Goal: Task Accomplishment & Management: Use online tool/utility

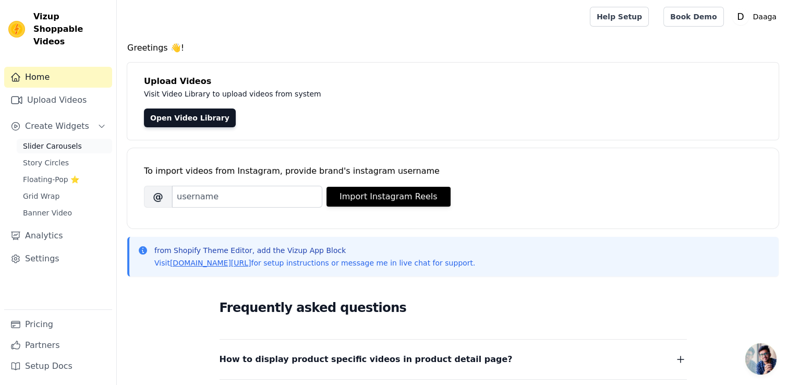
click at [52, 141] on span "Slider Carousels" at bounding box center [52, 146] width 59 height 10
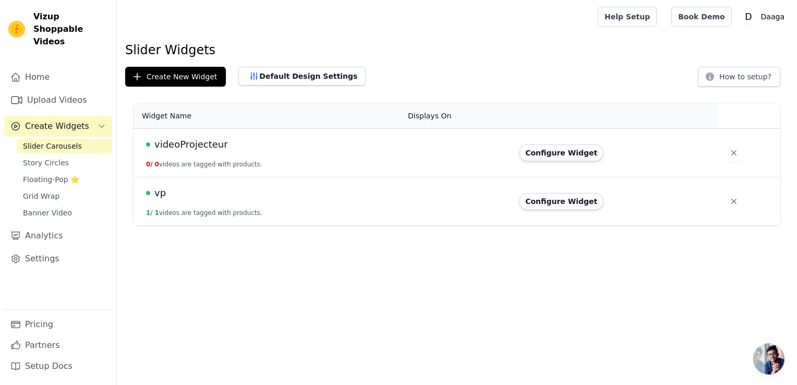
click at [461, 197] on td at bounding box center [456, 201] width 111 height 48
click at [566, 201] on button "Configure Widget" at bounding box center [561, 201] width 84 height 17
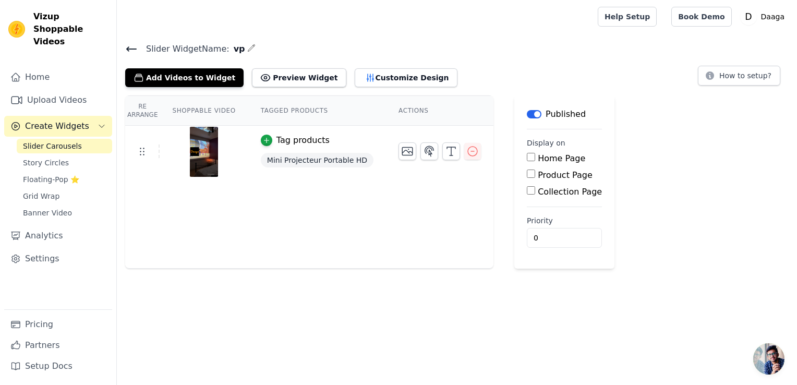
click at [191, 151] on img at bounding box center [203, 152] width 29 height 50
click at [144, 149] on icon at bounding box center [142, 151] width 13 height 13
click at [193, 155] on img at bounding box center [203, 152] width 29 height 50
click at [140, 149] on icon at bounding box center [142, 151] width 13 height 13
click at [192, 151] on img at bounding box center [203, 152] width 29 height 50
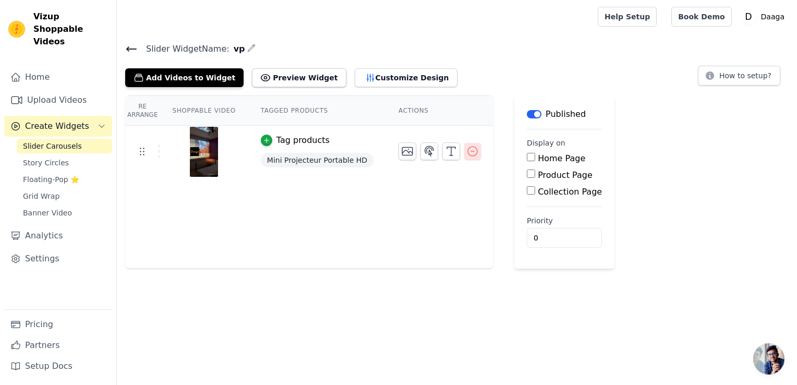
click at [466, 151] on icon "button" at bounding box center [472, 151] width 13 height 13
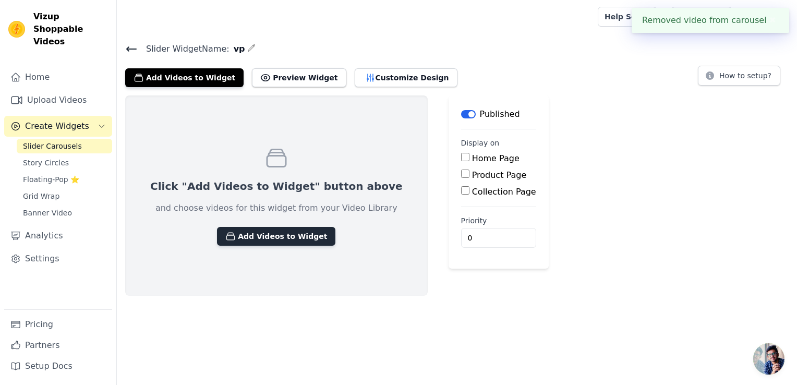
click at [237, 236] on button "Add Videos to Widget" at bounding box center [276, 236] width 118 height 19
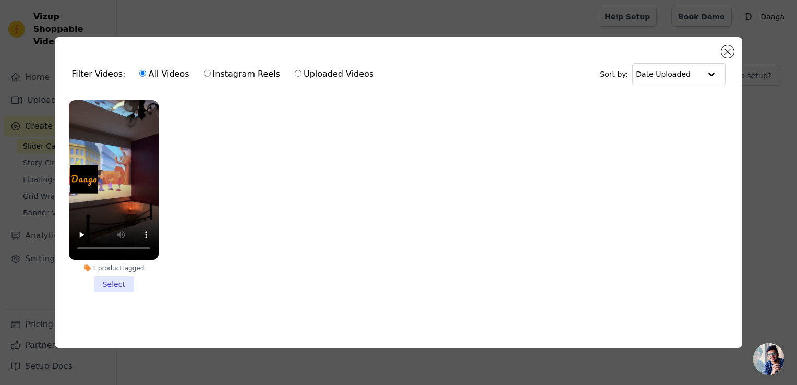
click at [295, 70] on input "Uploaded Videos" at bounding box center [298, 73] width 7 height 7
radio input "true"
click at [694, 73] on input "text" at bounding box center [667, 74] width 65 height 21
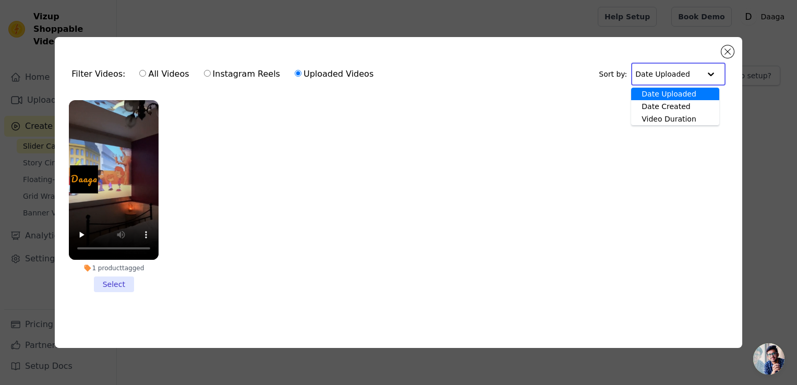
click at [694, 73] on input "text" at bounding box center [667, 74] width 65 height 21
click at [484, 163] on ul "1 product tagged Select" at bounding box center [398, 204] width 670 height 220
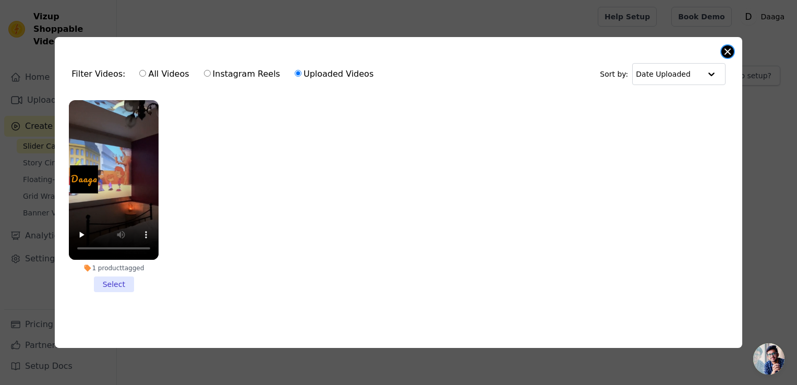
click at [728, 50] on button "Close modal" at bounding box center [727, 51] width 13 height 13
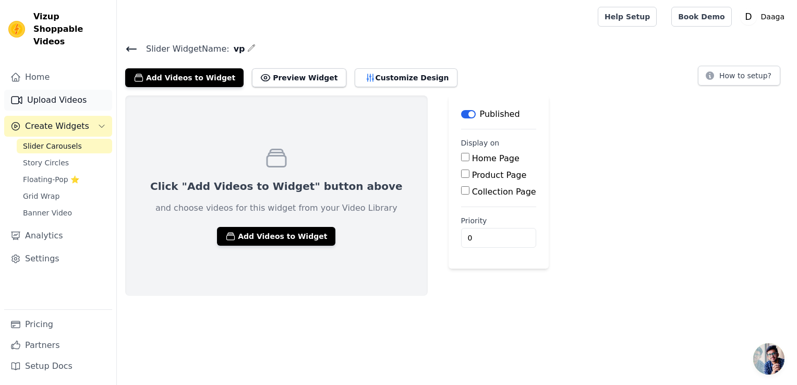
click at [53, 90] on link "Upload Videos" at bounding box center [58, 100] width 108 height 21
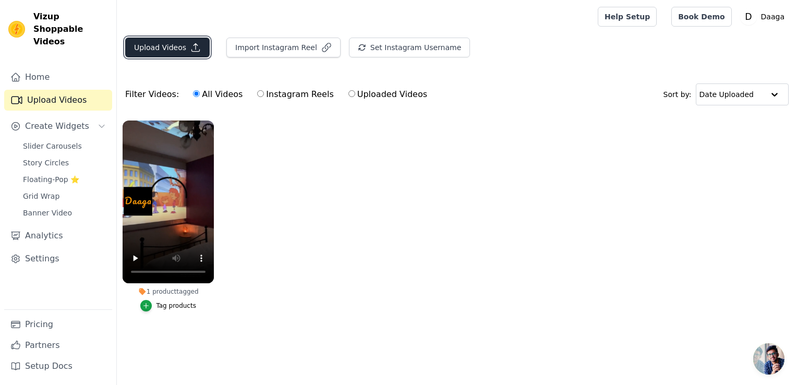
click at [158, 39] on button "Upload Videos" at bounding box center [167, 48] width 84 height 20
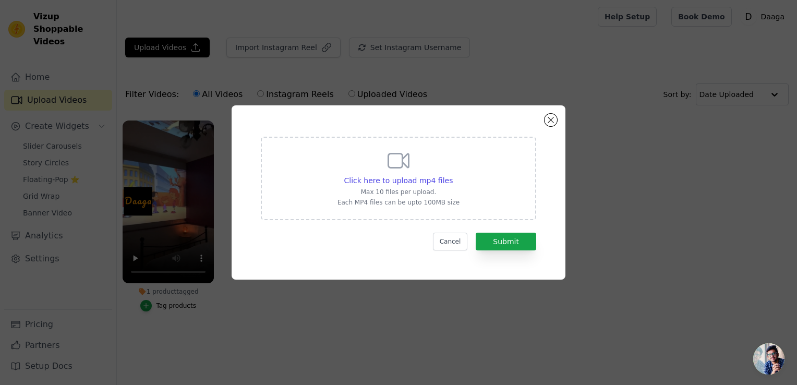
click at [457, 185] on div "Click here to upload mp4 files Max 10 files per upload. Each MP4 files can be u…" at bounding box center [398, 178] width 275 height 83
click at [453, 175] on input "Click here to upload mp4 files Max 10 files per upload. Each MP4 files can be u…" at bounding box center [452, 175] width 1 height 1
type input "C:\fakepath\WhatsApp Video [DATE] 6.35.38 AM.mp4"
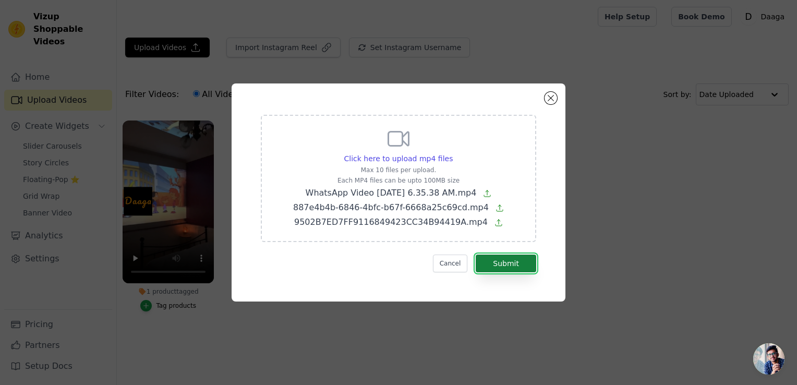
click at [514, 266] on button "Submit" at bounding box center [505, 263] width 60 height 18
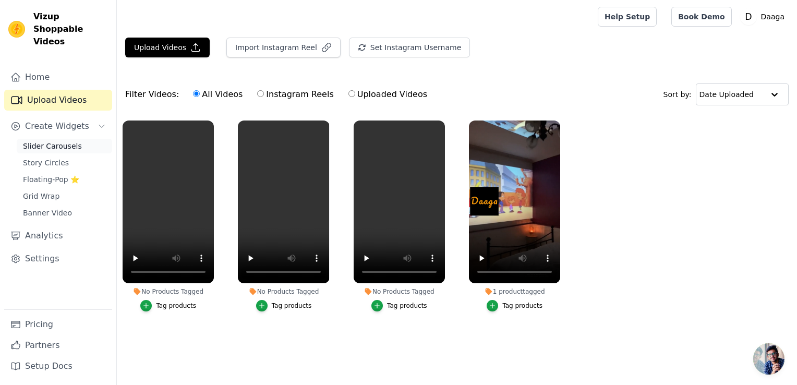
click at [57, 141] on span "Slider Carousels" at bounding box center [52, 146] width 59 height 10
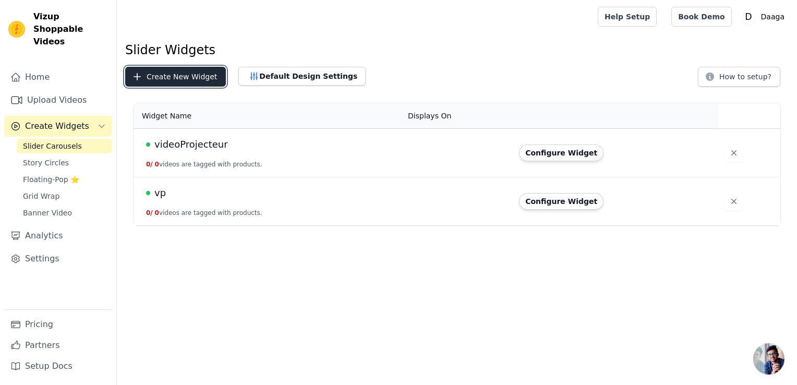
click at [188, 77] on button "Create New Widget" at bounding box center [175, 77] width 101 height 20
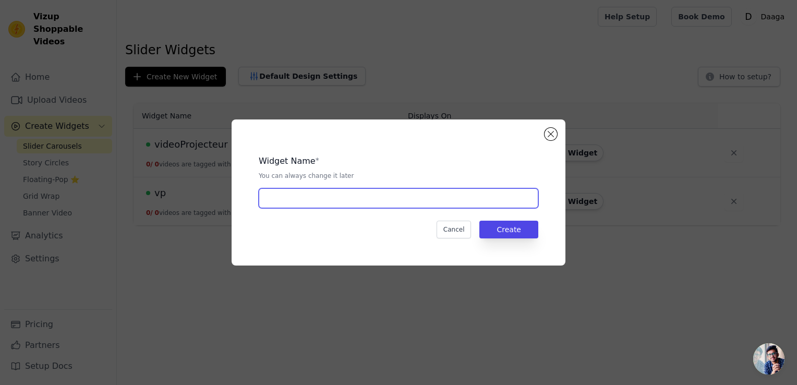
click at [298, 193] on input "text" at bounding box center [398, 198] width 279 height 20
type input "SW"
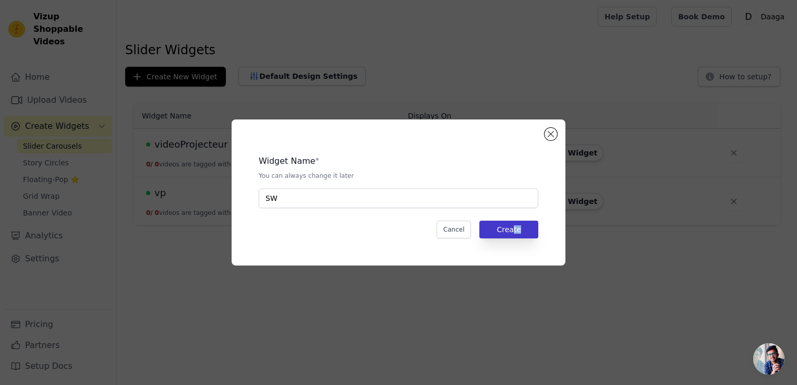
drag, startPoint x: 523, startPoint y: 238, endPoint x: 511, endPoint y: 232, distance: 14.0
click at [511, 232] on div "Widget Name * You can always change it later SW Cancel Create" at bounding box center [398, 192] width 300 height 113
click at [511, 232] on button "Create" at bounding box center [508, 230] width 59 height 18
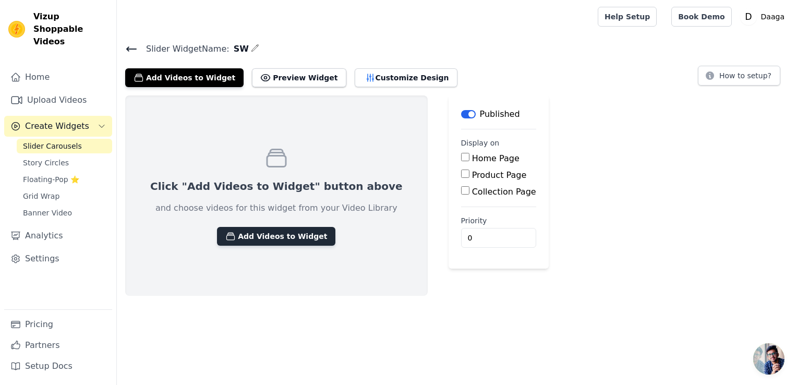
click at [259, 231] on button "Add Videos to Widget" at bounding box center [276, 236] width 118 height 19
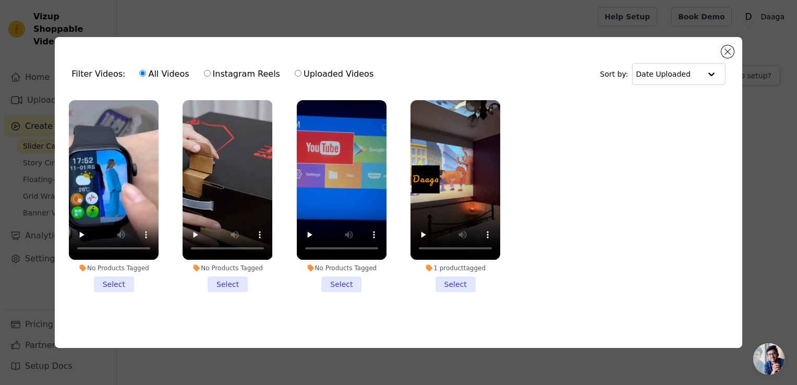
click at [113, 280] on li "No Products Tagged Select" at bounding box center [114, 196] width 90 height 192
click at [0, 0] on input "No Products Tagged Select" at bounding box center [0, 0] width 0 height 0
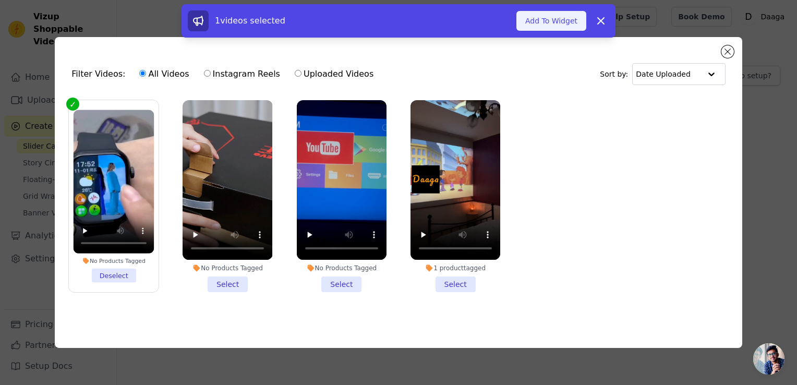
click at [556, 18] on button "Add To Widget" at bounding box center [551, 21] width 70 height 20
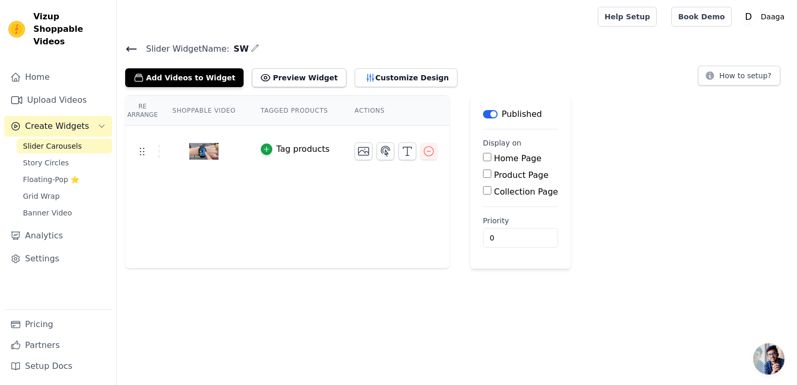
click at [46, 141] on span "Slider Carousels" at bounding box center [52, 146] width 59 height 10
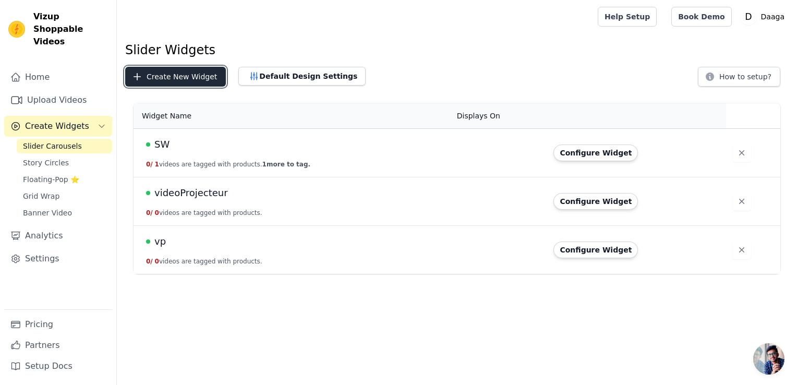
click at [178, 76] on button "Create New Widget" at bounding box center [175, 77] width 101 height 20
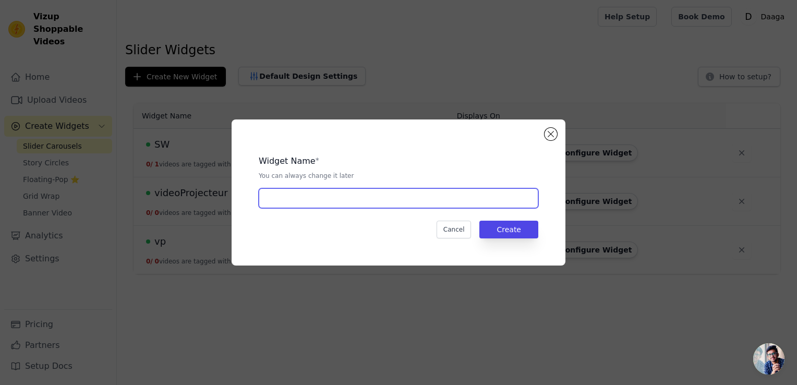
click at [308, 204] on input "text" at bounding box center [398, 198] width 279 height 20
type input "M15K"
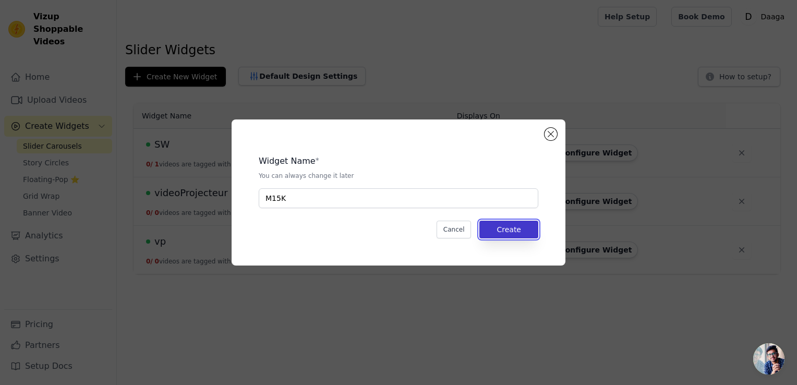
click at [489, 224] on button "Create" at bounding box center [508, 230] width 59 height 18
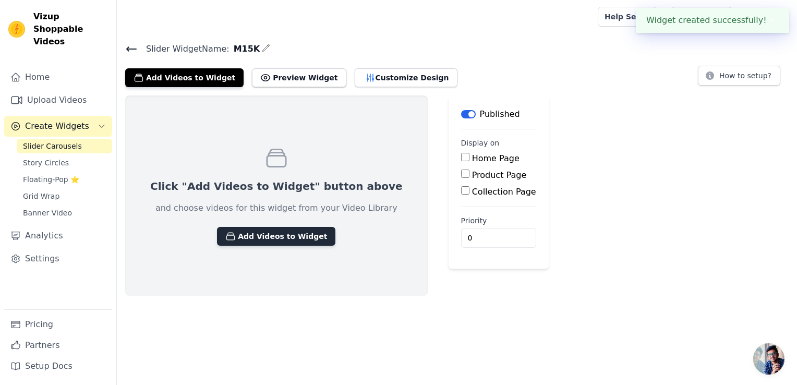
click at [246, 240] on button "Add Videos to Widget" at bounding box center [276, 236] width 118 height 19
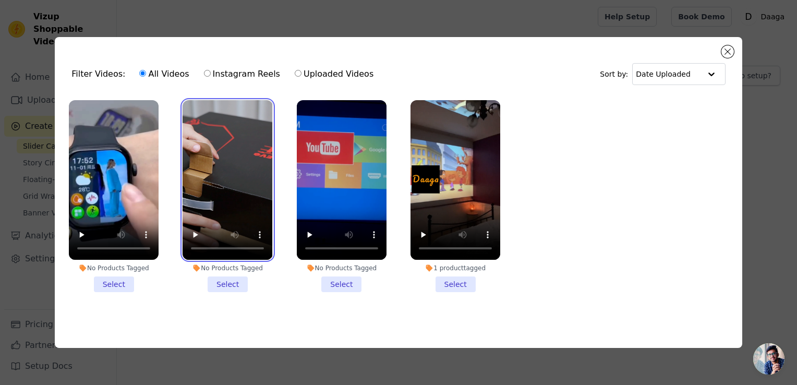
click at [232, 187] on video at bounding box center [227, 180] width 90 height 160
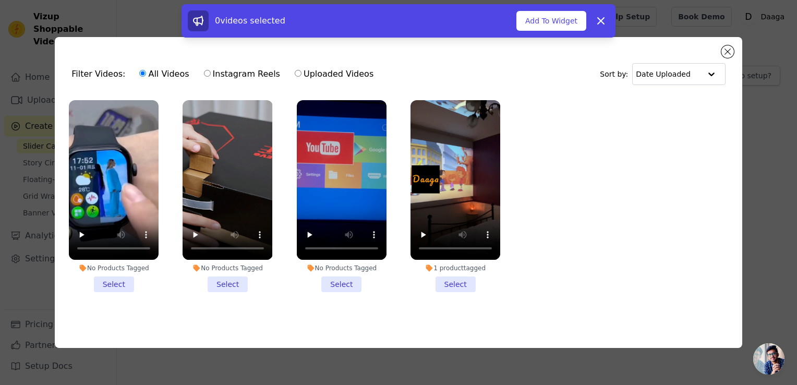
click at [217, 284] on li "No Products Tagged Select" at bounding box center [227, 196] width 90 height 192
click at [0, 0] on input "No Products Tagged Select" at bounding box center [0, 0] width 0 height 0
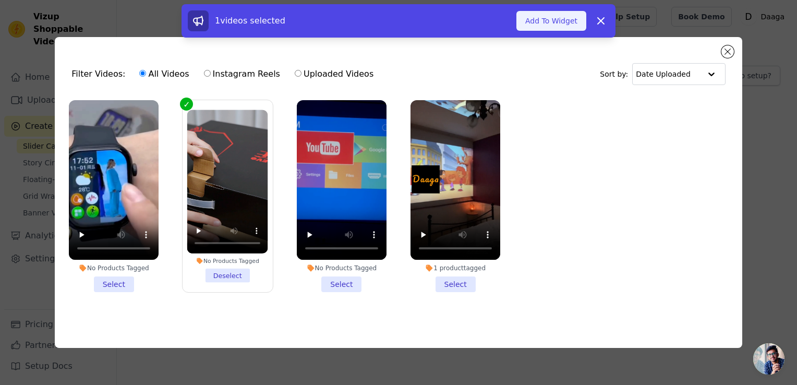
click at [545, 19] on button "Add To Widget" at bounding box center [551, 21] width 70 height 20
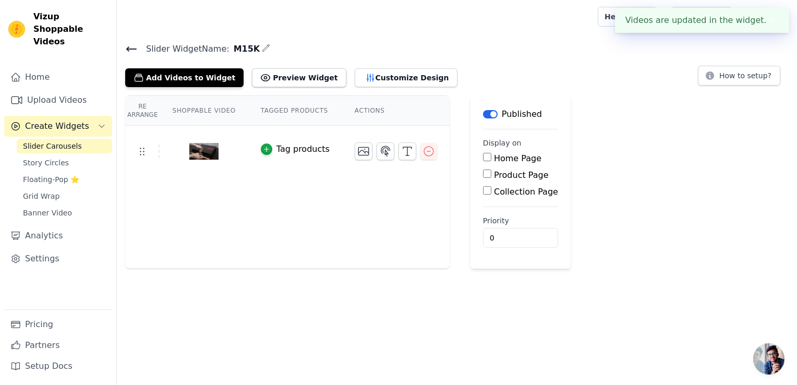
click at [483, 174] on input "Product Page" at bounding box center [487, 173] width 8 height 8
checkbox input "true"
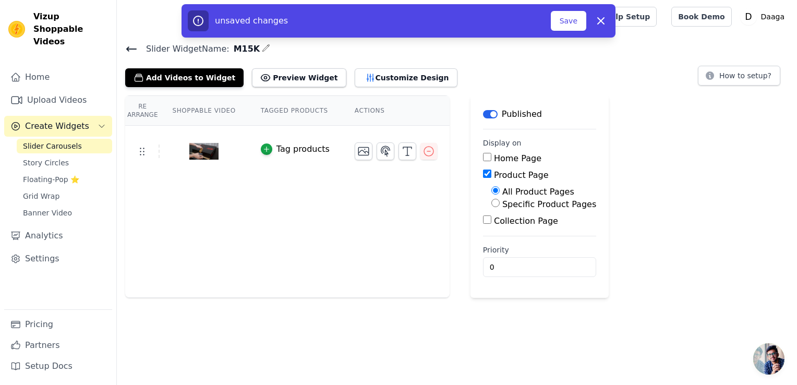
click at [491, 204] on input "Specific Product Pages" at bounding box center [495, 203] width 8 height 8
radio input "true"
click at [494, 227] on button "Select Products" at bounding box center [526, 228] width 70 height 18
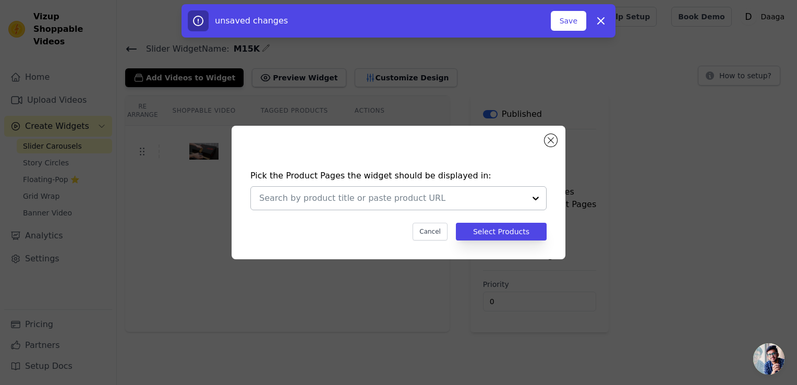
click at [520, 205] on div at bounding box center [392, 198] width 266 height 23
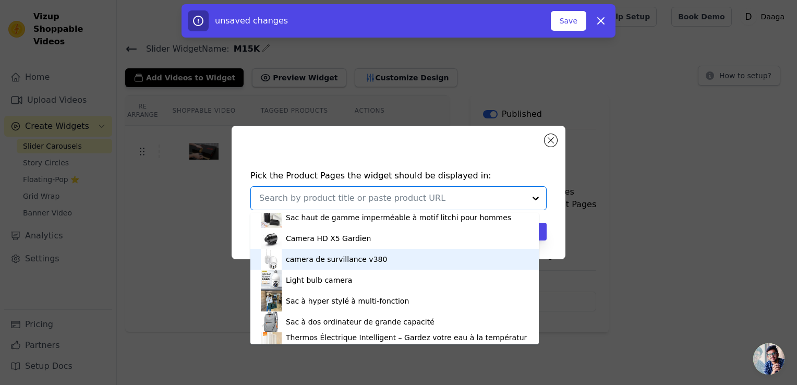
scroll to position [247, 0]
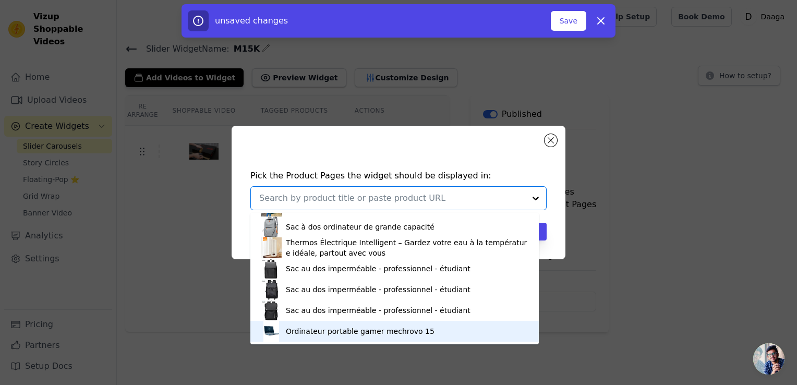
click at [352, 328] on div "Ordinateur portable gamer mechrovo 15" at bounding box center [360, 331] width 149 height 10
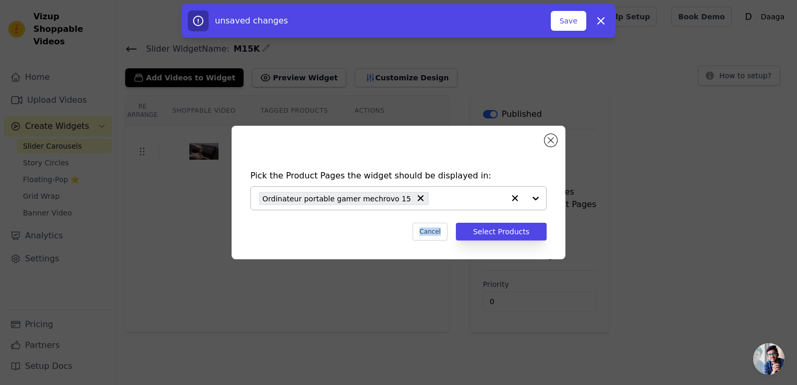
click at [352, 328] on div "Pick the Product Pages the widget should be displayed in: Ordinateur portable g…" at bounding box center [398, 192] width 797 height 385
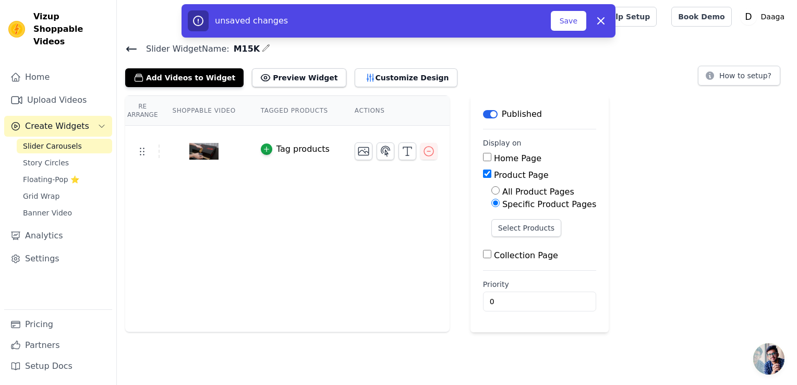
click at [74, 141] on span "Slider Carousels" at bounding box center [52, 146] width 59 height 10
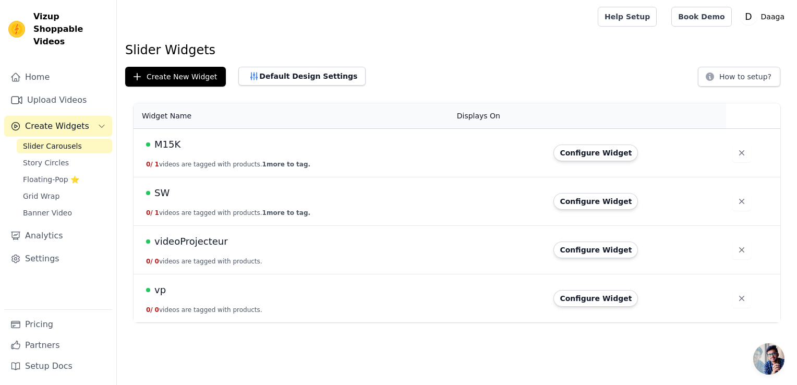
click at [193, 210] on button "0 / 1 videos are tagged with products. 1 more to tag." at bounding box center [228, 213] width 164 height 8
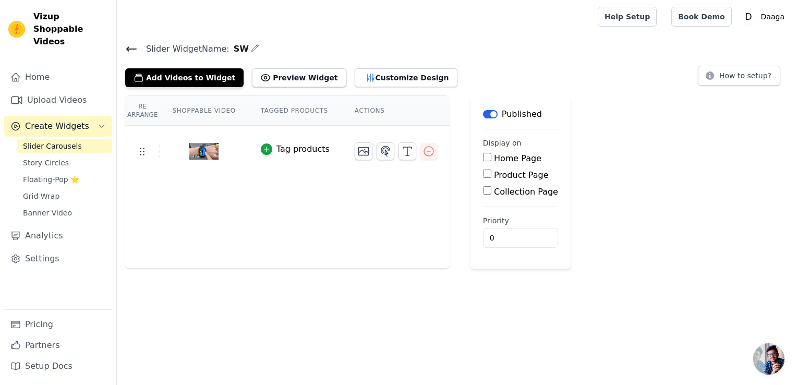
click at [483, 173] on input "Product Page" at bounding box center [487, 173] width 8 height 8
checkbox input "true"
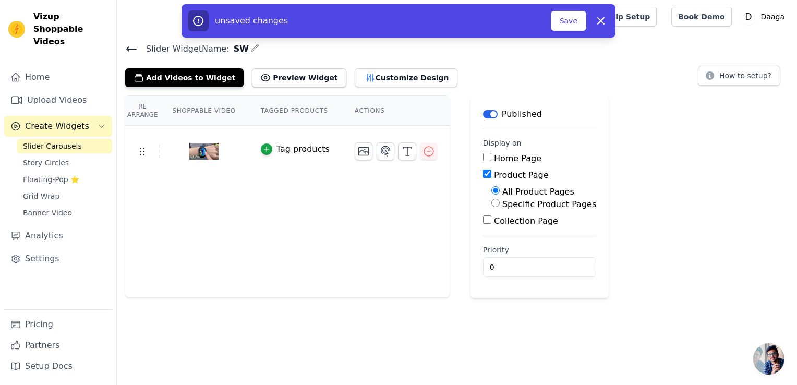
click at [491, 204] on input "Specific Product Pages" at bounding box center [495, 203] width 8 height 8
radio input "true"
click at [491, 228] on button "Select Products" at bounding box center [526, 228] width 70 height 18
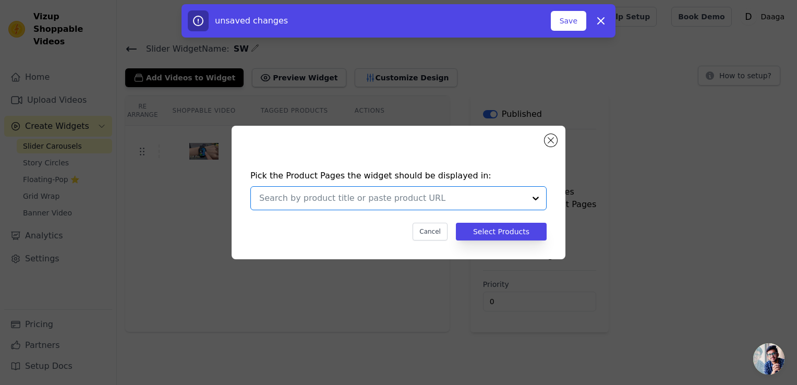
click at [467, 197] on input "text" at bounding box center [392, 198] width 266 height 13
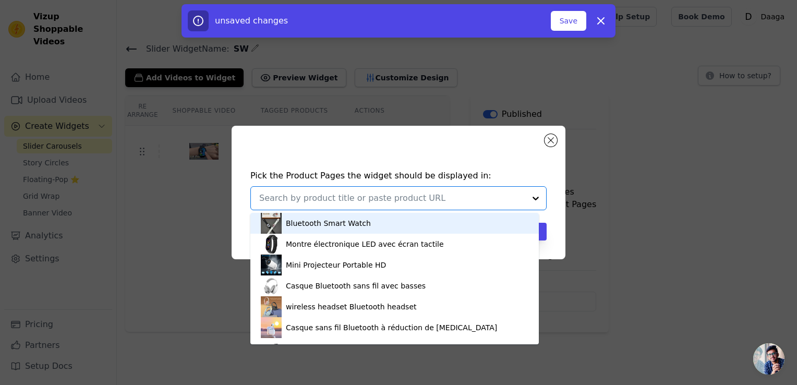
click at [345, 219] on div "Bluetooth Smart Watch" at bounding box center [328, 223] width 85 height 10
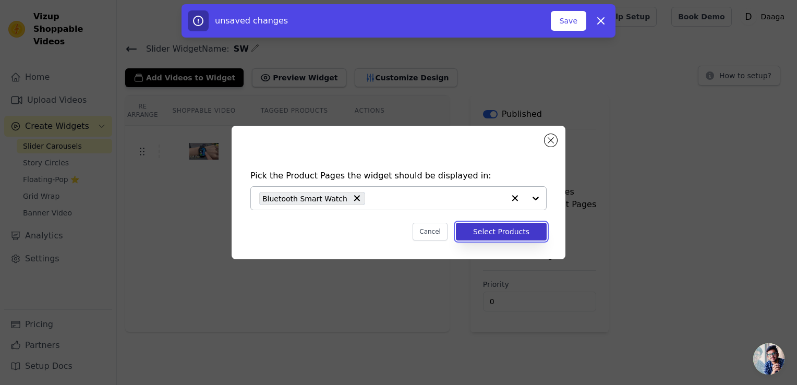
click at [487, 230] on button "Select Products" at bounding box center [501, 232] width 91 height 18
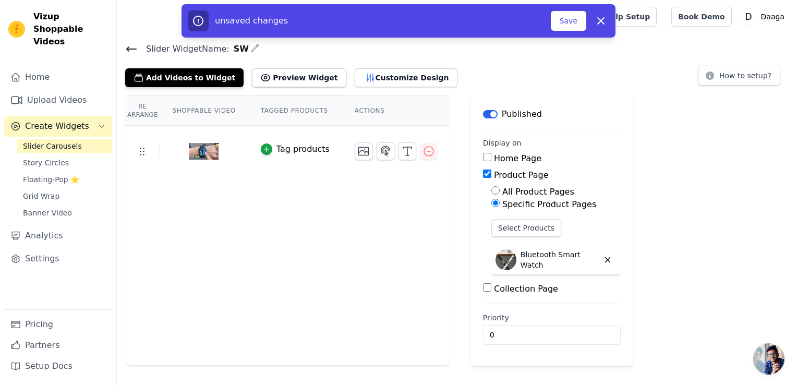
click at [41, 141] on span "Slider Carousels" at bounding box center [52, 146] width 59 height 10
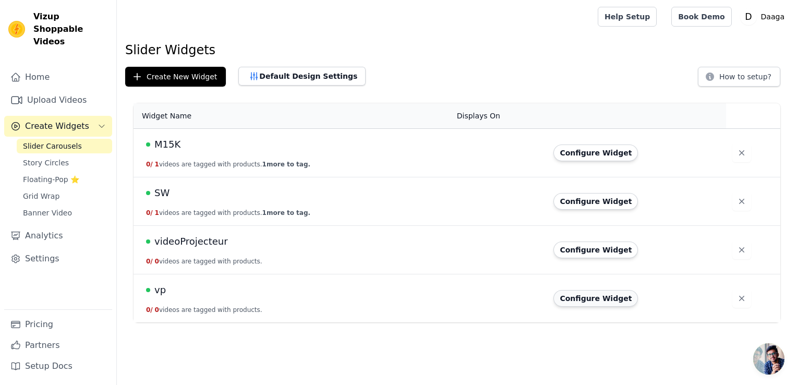
click at [584, 297] on button "Configure Widget" at bounding box center [595, 298] width 84 height 17
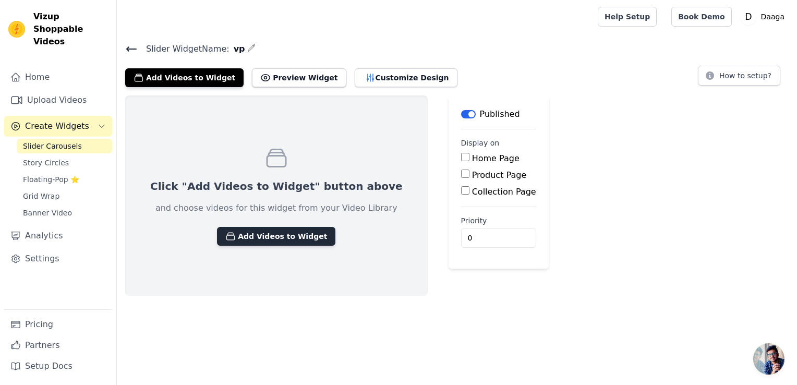
click at [258, 233] on button "Add Videos to Widget" at bounding box center [276, 236] width 118 height 19
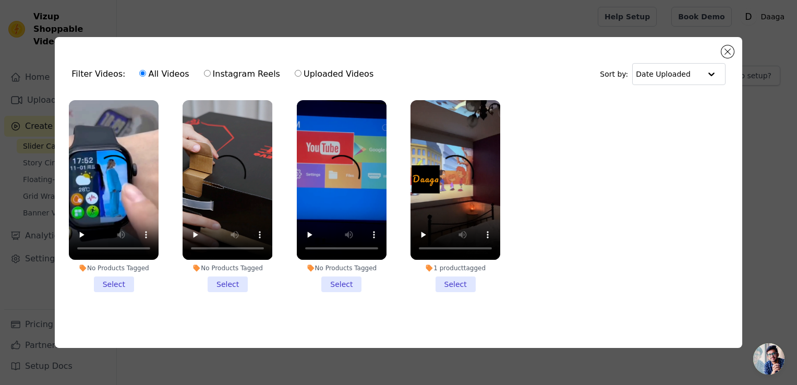
click at [338, 283] on li "No Products Tagged Select" at bounding box center [342, 196] width 90 height 192
click at [0, 0] on input "No Products Tagged Select" at bounding box center [0, 0] width 0 height 0
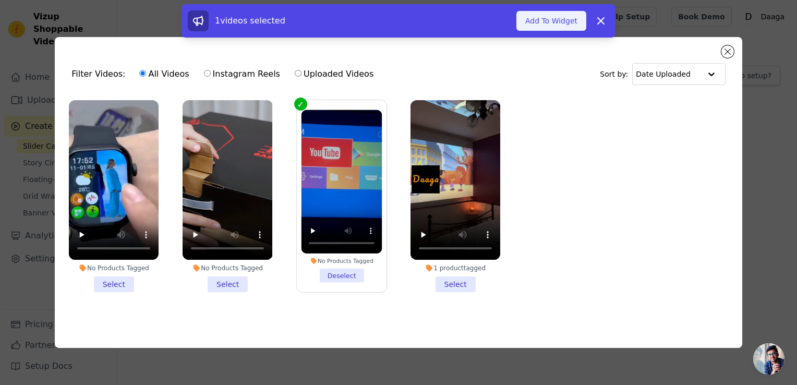
click at [564, 17] on button "Add To Widget" at bounding box center [551, 21] width 70 height 20
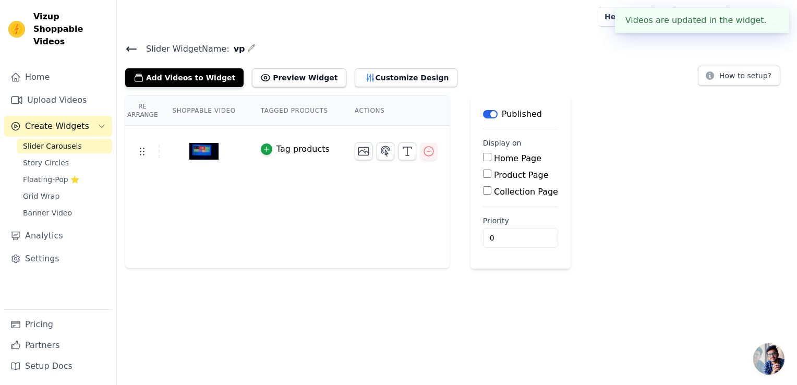
click at [483, 170] on input "Product Page" at bounding box center [487, 173] width 8 height 8
checkbox input "true"
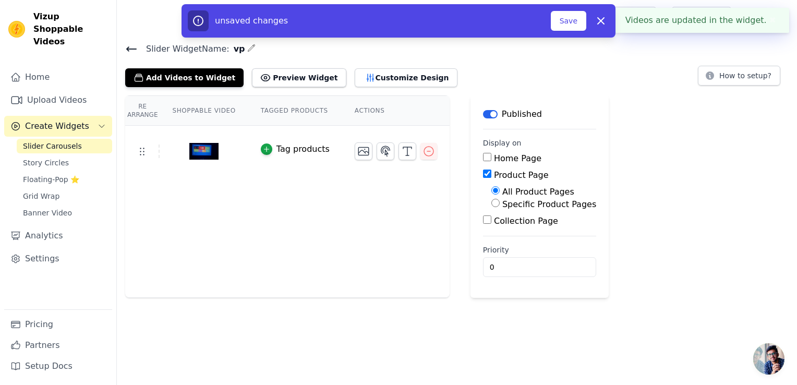
click at [491, 203] on input "Specific Product Pages" at bounding box center [495, 203] width 8 height 8
radio input "true"
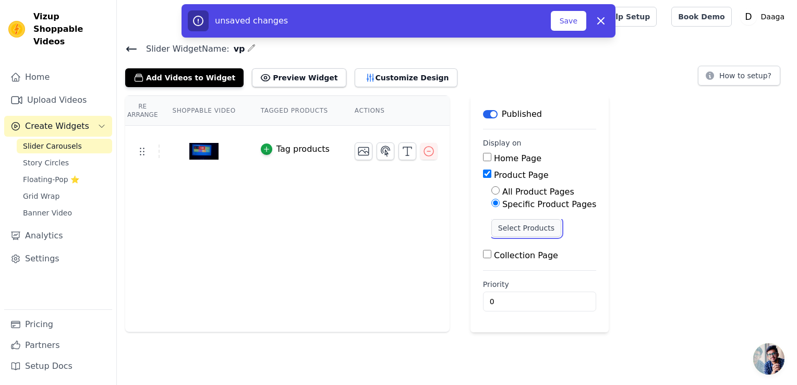
click at [491, 226] on button "Select Products" at bounding box center [526, 228] width 70 height 18
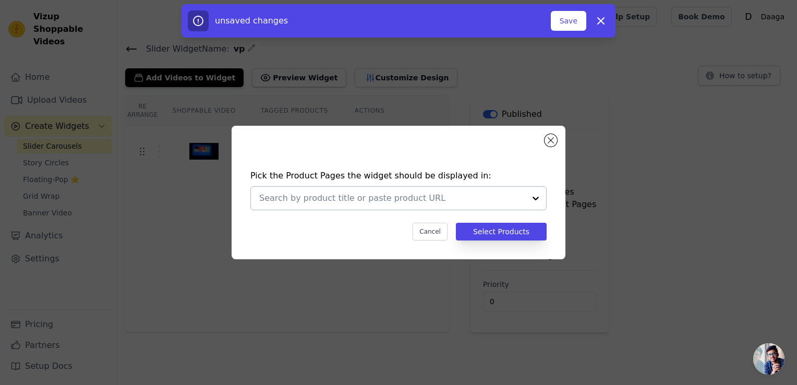
click at [513, 190] on div at bounding box center [392, 198] width 266 height 23
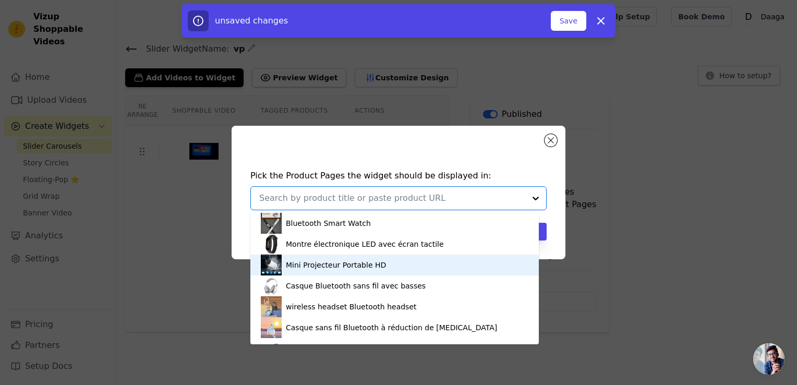
click at [322, 267] on div "Mini Projecteur Portable HD" at bounding box center [336, 265] width 100 height 10
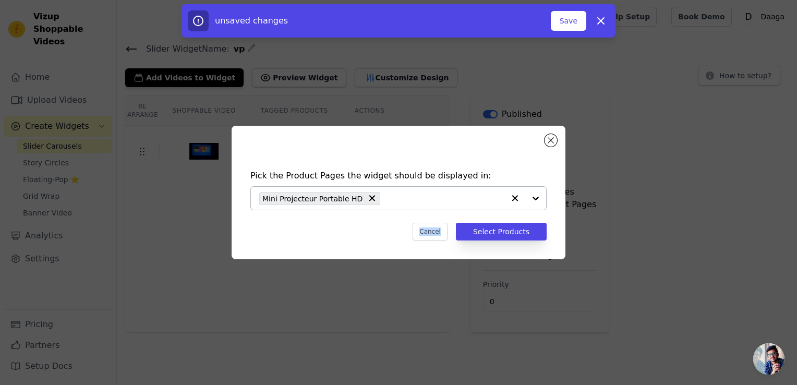
click at [322, 267] on div "Pick the Product Pages the widget should be displayed in: Mini Projecteur Porta…" at bounding box center [398, 192] width 763 height 167
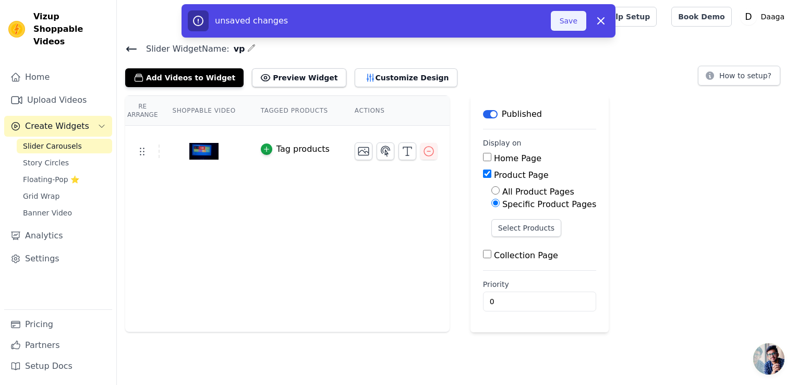
click at [569, 19] on button "Save" at bounding box center [568, 21] width 35 height 20
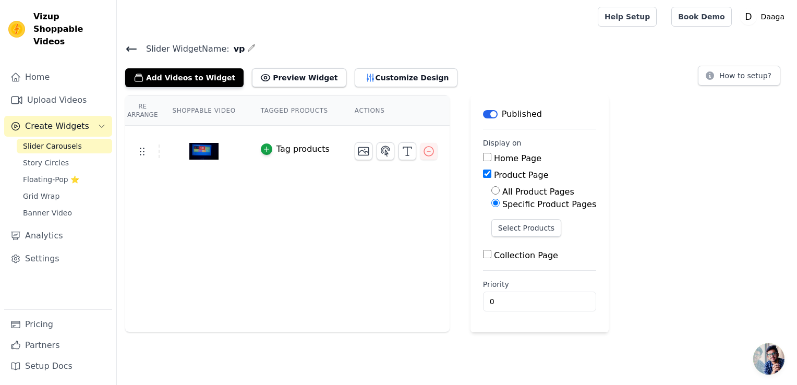
click at [60, 141] on span "Slider Carousels" at bounding box center [52, 146] width 59 height 10
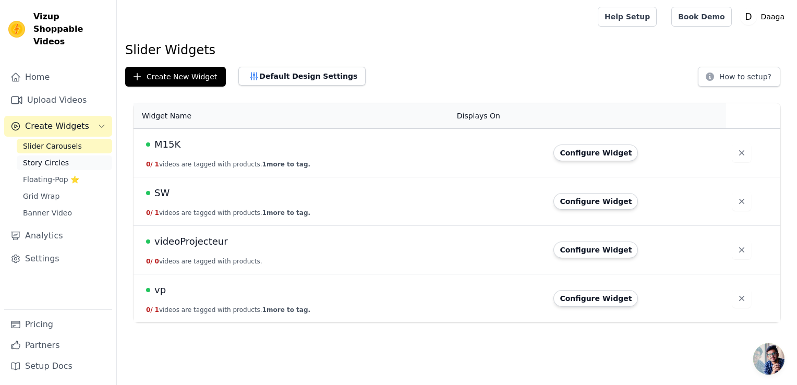
click at [50, 157] on span "Story Circles" at bounding box center [46, 162] width 46 height 10
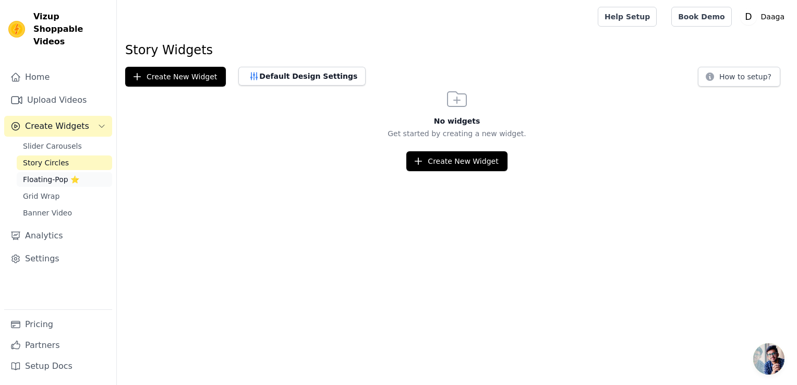
click at [31, 174] on span "Floating-Pop ⭐" at bounding box center [51, 179] width 56 height 10
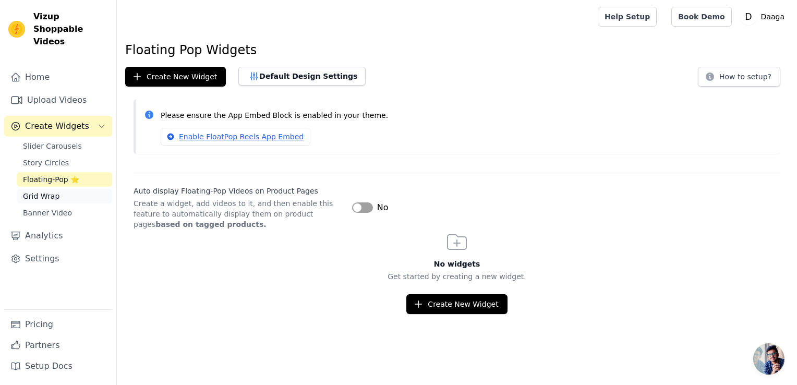
click at [26, 191] on span "Grid Wrap" at bounding box center [41, 196] width 36 height 10
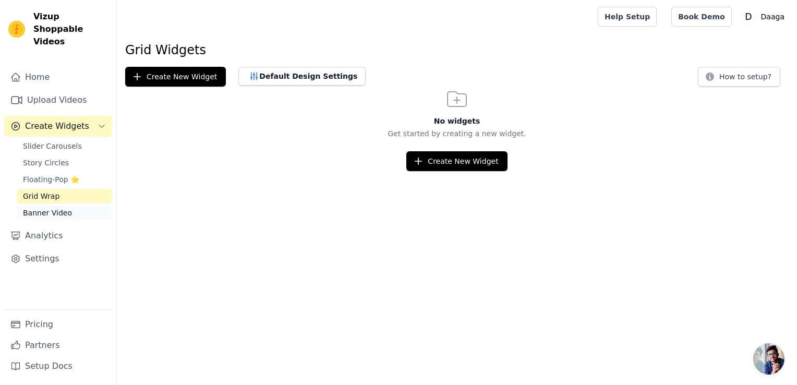
click at [34, 208] on span "Banner Video" at bounding box center [47, 213] width 49 height 10
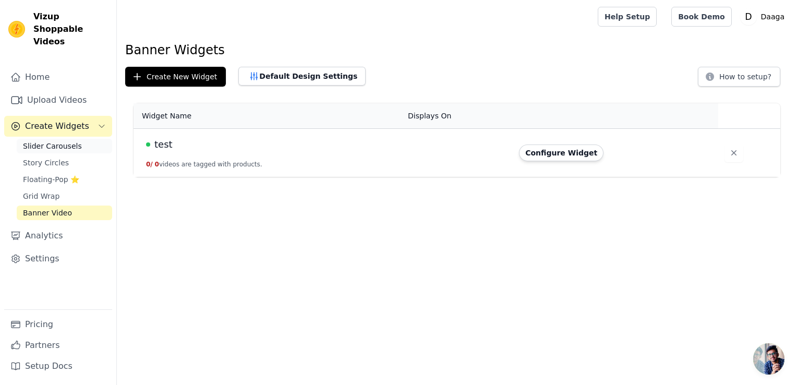
click at [42, 141] on span "Slider Carousels" at bounding box center [52, 146] width 59 height 10
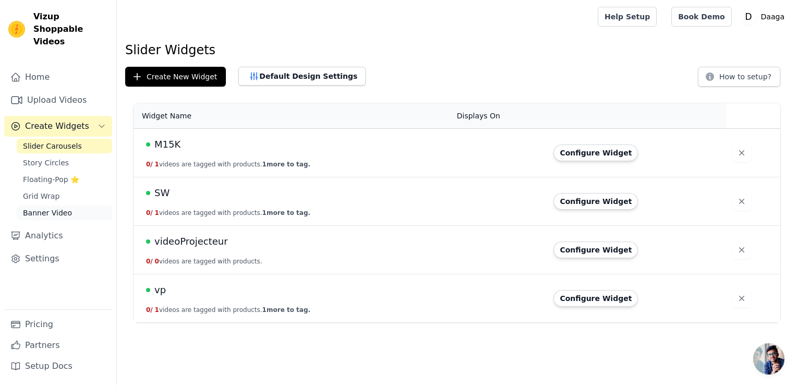
click at [62, 208] on span "Banner Video" at bounding box center [47, 213] width 49 height 10
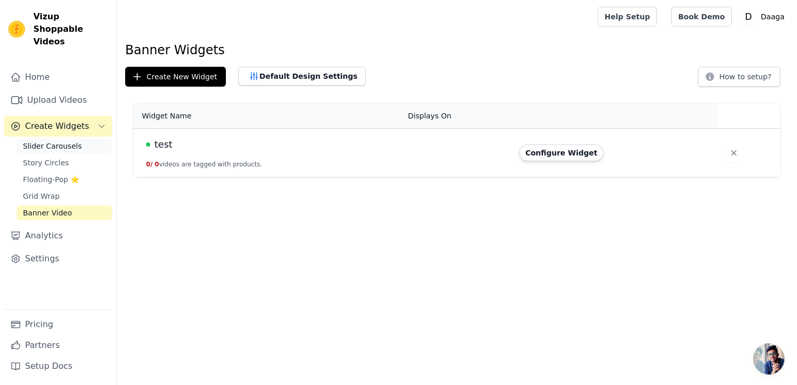
click at [46, 141] on span "Slider Carousels" at bounding box center [52, 146] width 59 height 10
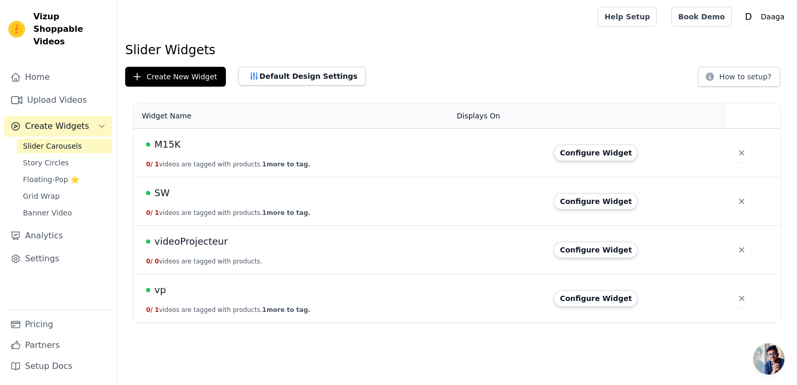
click at [262, 157] on td "M15K 0 / 1 videos are tagged with products. 1 more to tag." at bounding box center [291, 153] width 317 height 48
click at [165, 142] on span "M15K" at bounding box center [167, 144] width 26 height 15
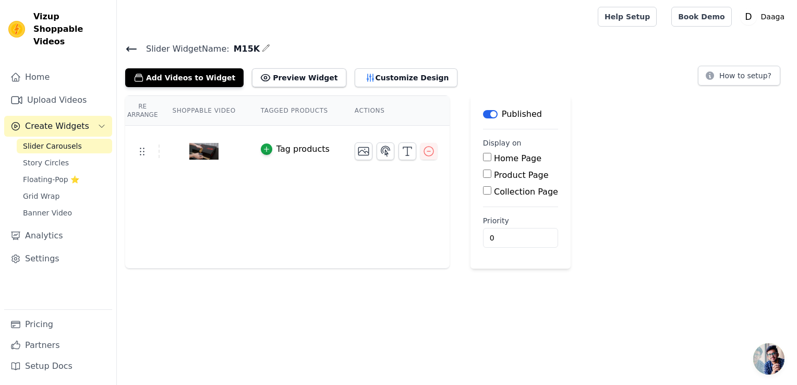
click at [483, 176] on input "Product Page" at bounding box center [487, 173] width 8 height 8
checkbox input "true"
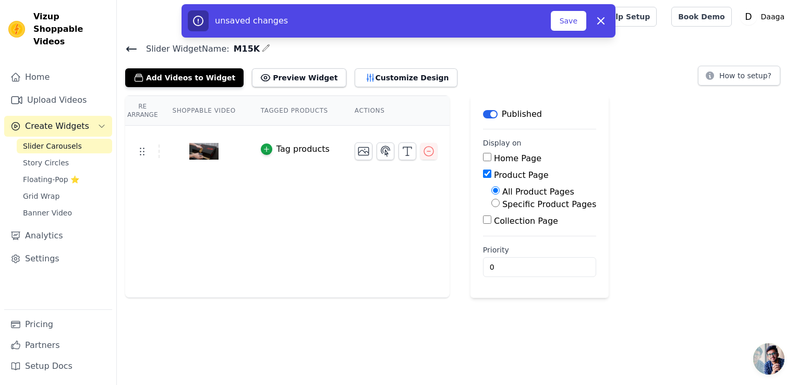
click at [491, 203] on input "Specific Product Pages" at bounding box center [495, 203] width 8 height 8
radio input "true"
click at [492, 226] on button "Select Products" at bounding box center [526, 228] width 70 height 18
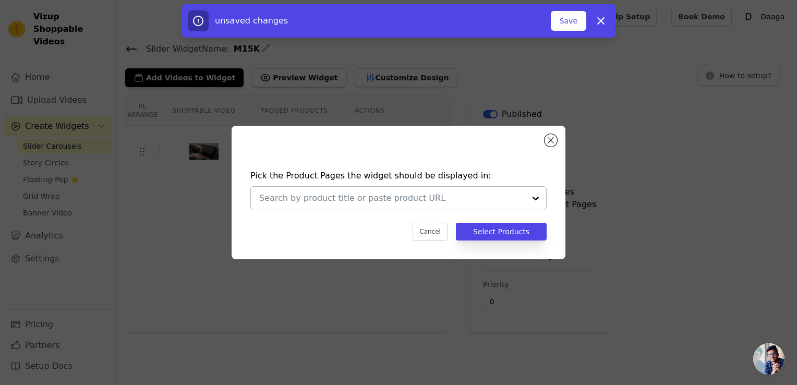
click at [538, 201] on div at bounding box center [535, 198] width 21 height 23
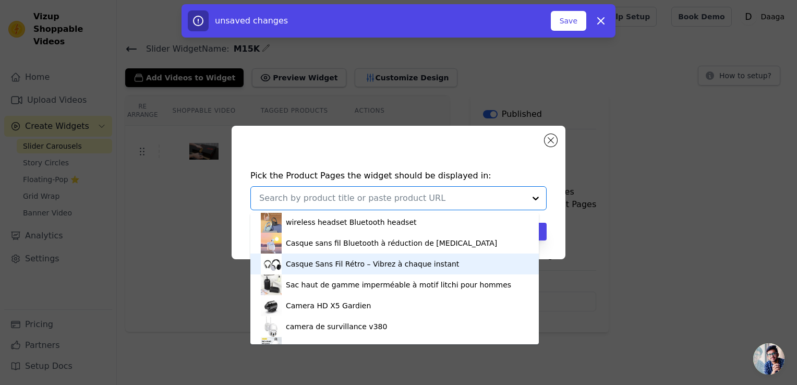
scroll to position [247, 0]
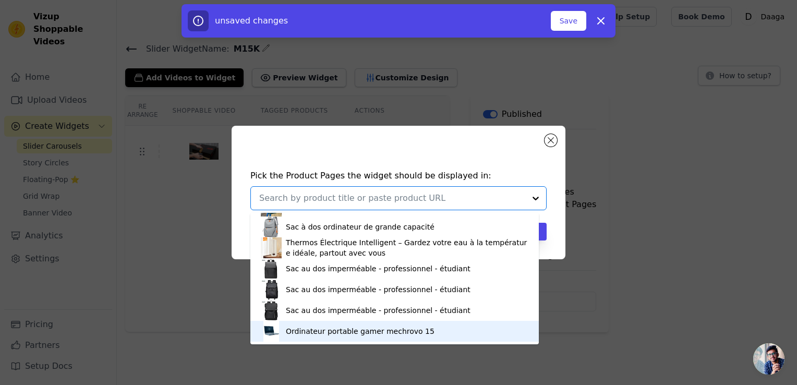
click at [336, 333] on div "Ordinateur portable gamer mechrovo 15" at bounding box center [360, 331] width 149 height 10
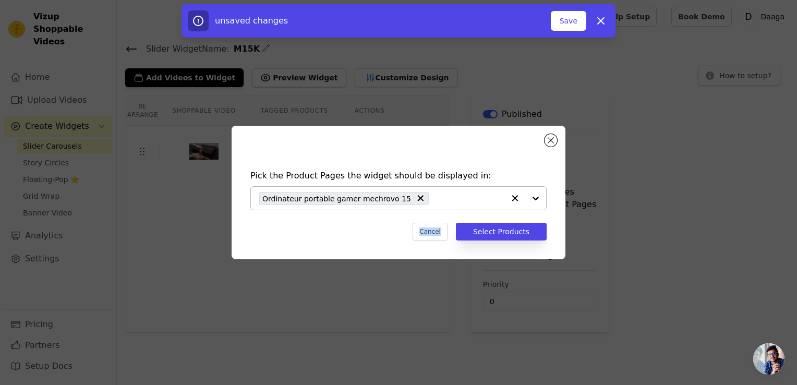
click at [336, 333] on div "Pick the Product Pages the widget should be displayed in: Ordinateur portable g…" at bounding box center [398, 192] width 797 height 385
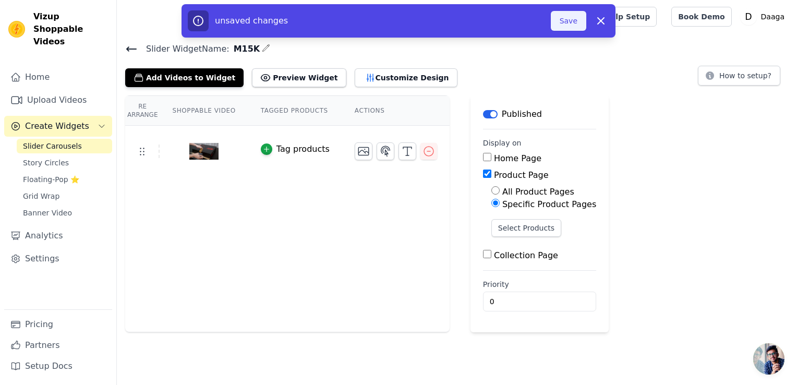
click at [561, 25] on button "Save" at bounding box center [568, 21] width 35 height 20
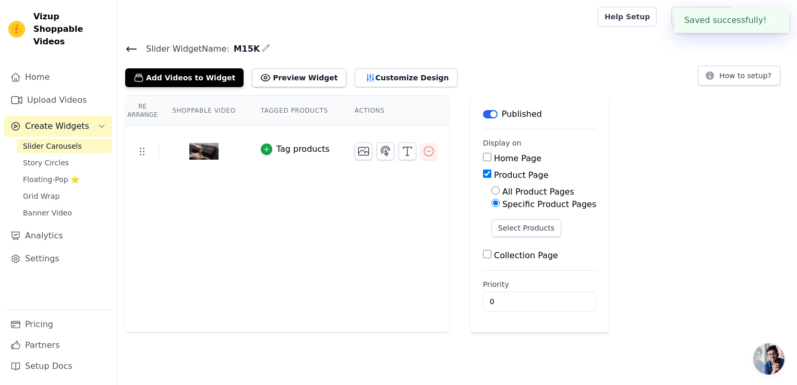
click at [603, 108] on div "Re Arrange Shoppable Video Tagged Products Actions Tag products Save Videos In …" at bounding box center [457, 213] width 680 height 237
click at [43, 141] on span "Slider Carousels" at bounding box center [52, 146] width 59 height 10
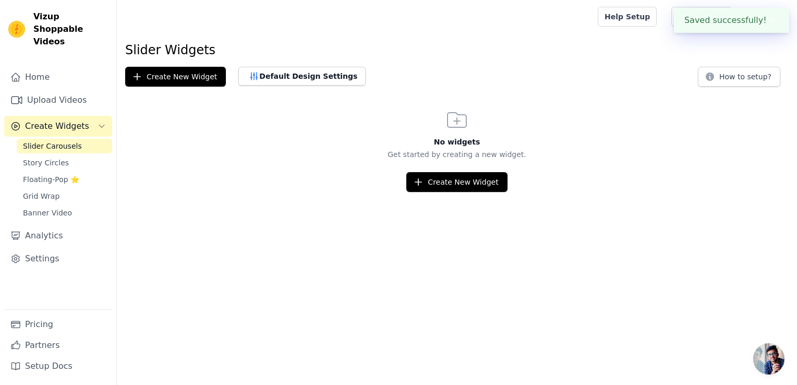
click at [58, 141] on span "Slider Carousels" at bounding box center [52, 146] width 59 height 10
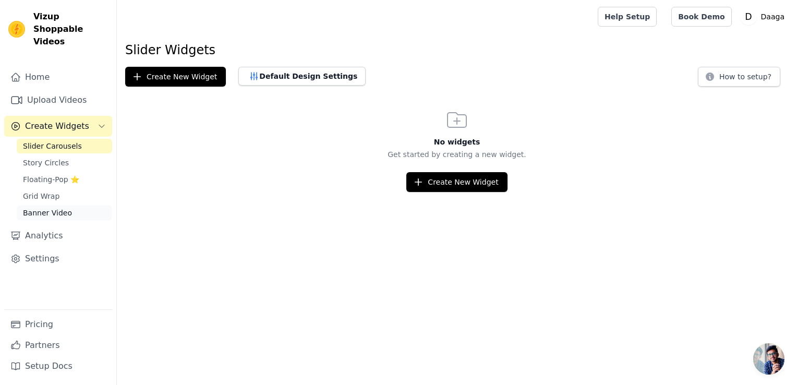
click at [45, 205] on link "Banner Video" at bounding box center [64, 212] width 95 height 15
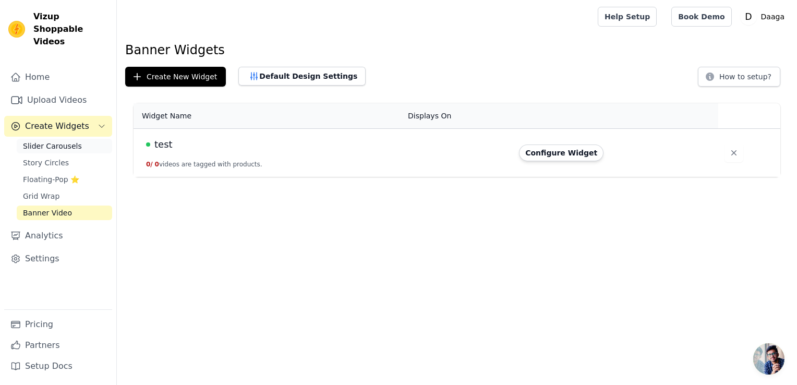
click at [50, 141] on span "Slider Carousels" at bounding box center [52, 146] width 59 height 10
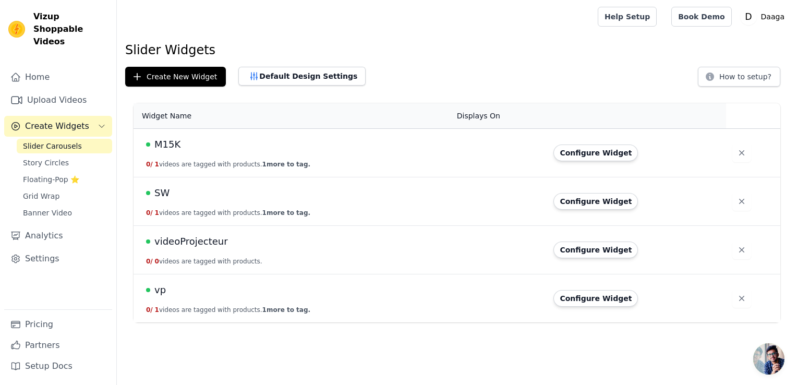
click at [191, 209] on button "0 / 1 videos are tagged with products. 1 more to tag." at bounding box center [228, 213] width 164 height 8
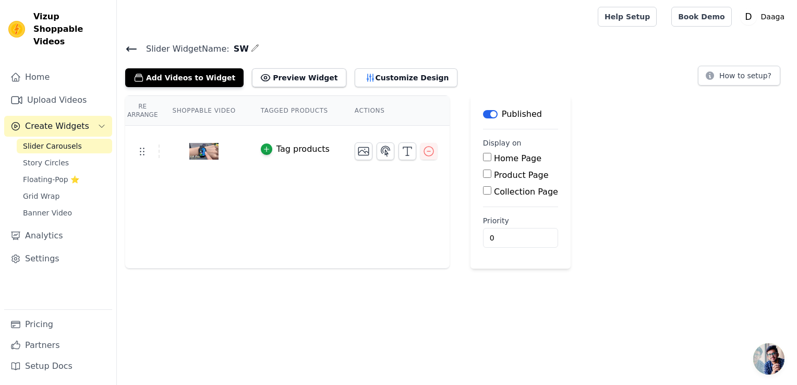
click at [494, 173] on label "Product Page" at bounding box center [521, 175] width 55 height 10
click at [483, 173] on input "Product Page" at bounding box center [487, 173] width 8 height 8
checkbox input "true"
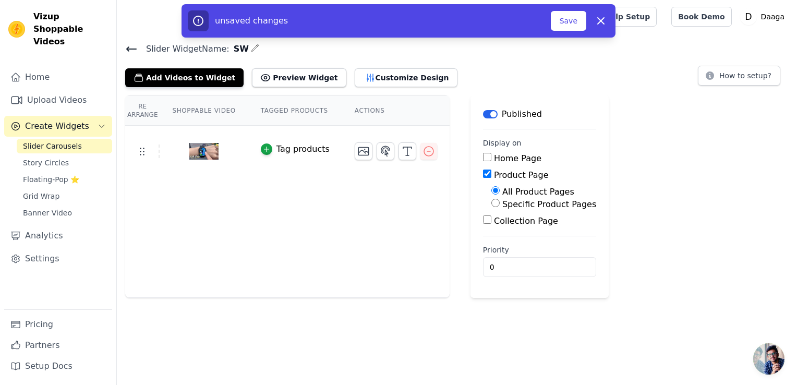
click at [502, 201] on label "Specific Product Pages" at bounding box center [549, 204] width 94 height 10
click at [499, 201] on input "Specific Product Pages" at bounding box center [495, 203] width 8 height 8
radio input "true"
click at [500, 233] on button "Select Products" at bounding box center [526, 228] width 70 height 18
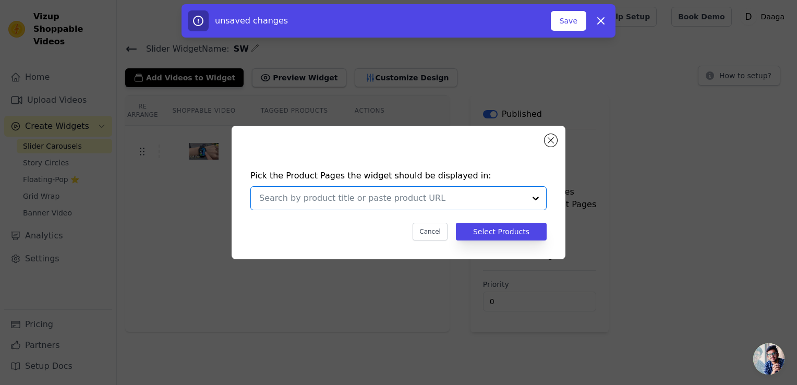
click at [461, 200] on input "text" at bounding box center [392, 198] width 266 height 13
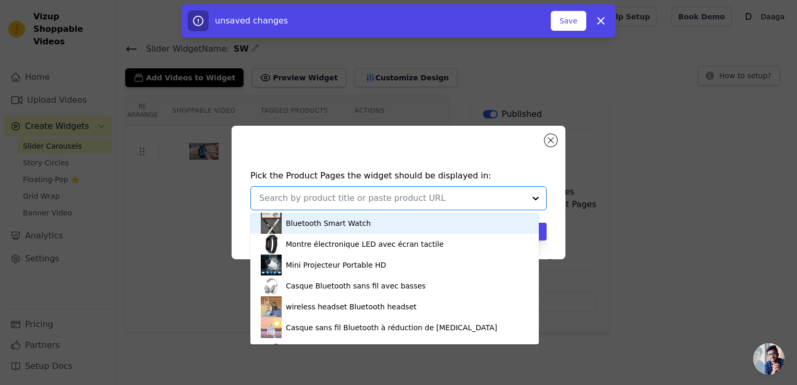
click at [327, 229] on div "Bluetooth Smart Watch" at bounding box center [394, 223] width 267 height 21
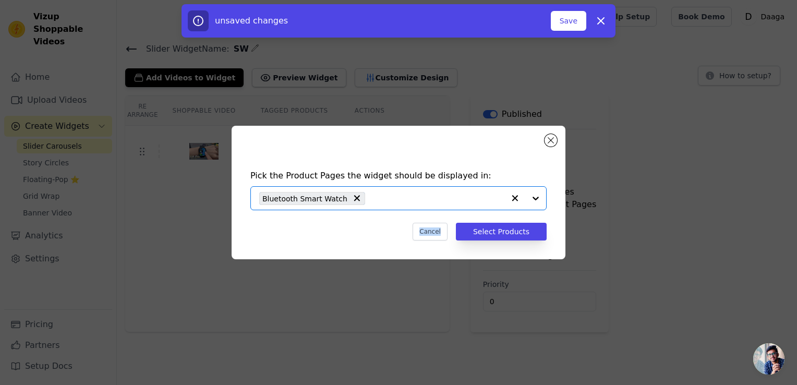
click at [327, 229] on div "Cancel Select Products" at bounding box center [398, 232] width 296 height 18
click at [472, 223] on button "Select Products" at bounding box center [501, 232] width 91 height 18
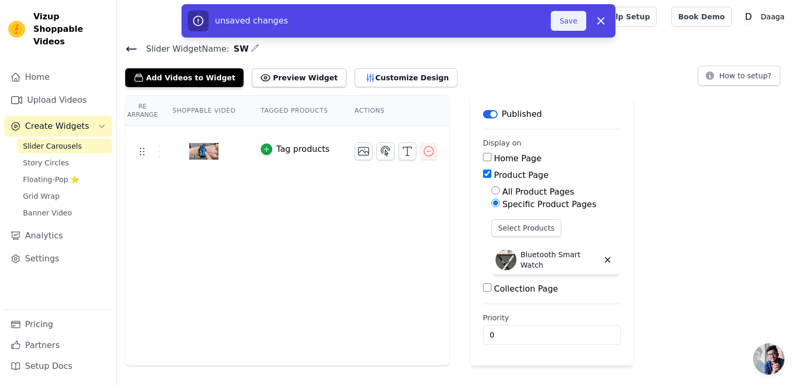
click at [567, 20] on button "Save" at bounding box center [568, 21] width 35 height 20
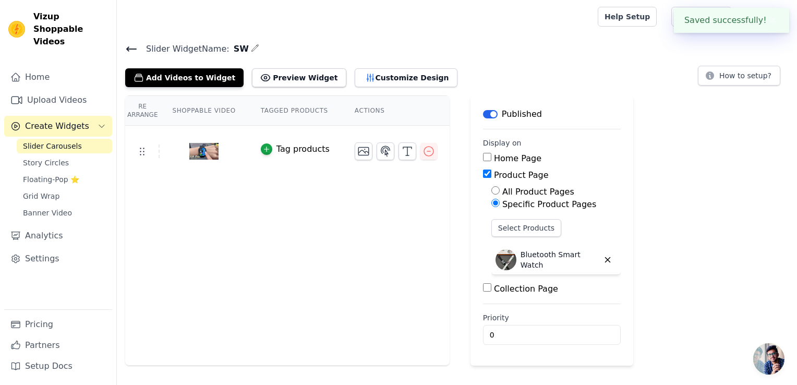
click at [53, 141] on span "Slider Carousels" at bounding box center [52, 146] width 59 height 10
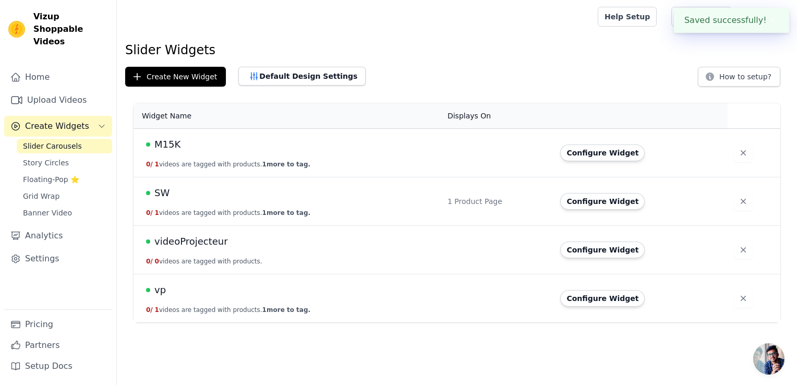
click at [160, 289] on span "vp" at bounding box center [159, 290] width 11 height 15
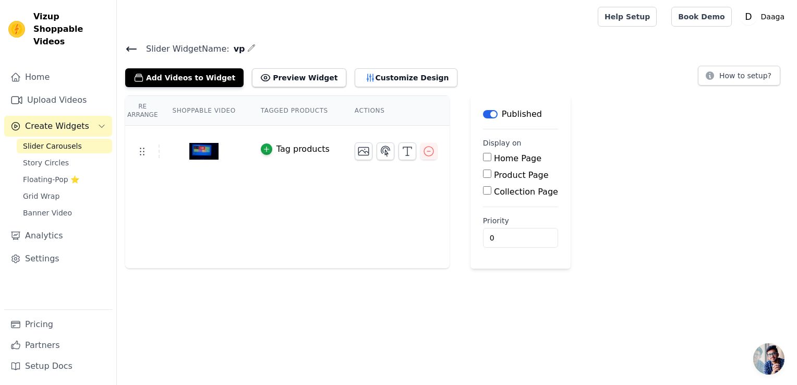
click at [483, 173] on input "Product Page" at bounding box center [487, 173] width 8 height 8
checkbox input "true"
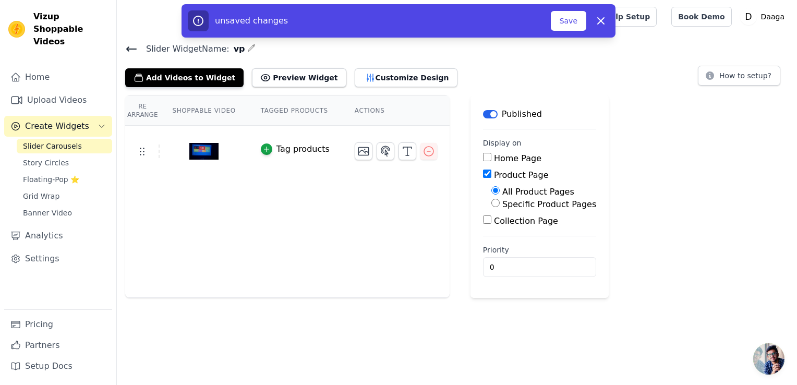
click at [491, 205] on input "Specific Product Pages" at bounding box center [495, 203] width 8 height 8
radio input "true"
click at [491, 224] on button "Select Products" at bounding box center [526, 228] width 70 height 18
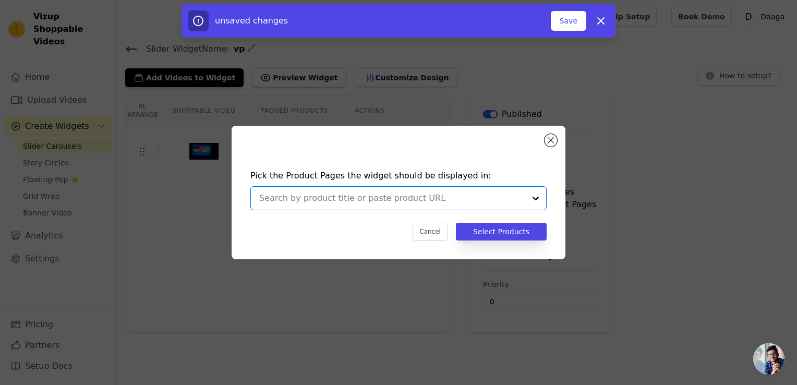
click at [432, 203] on input "text" at bounding box center [392, 198] width 266 height 13
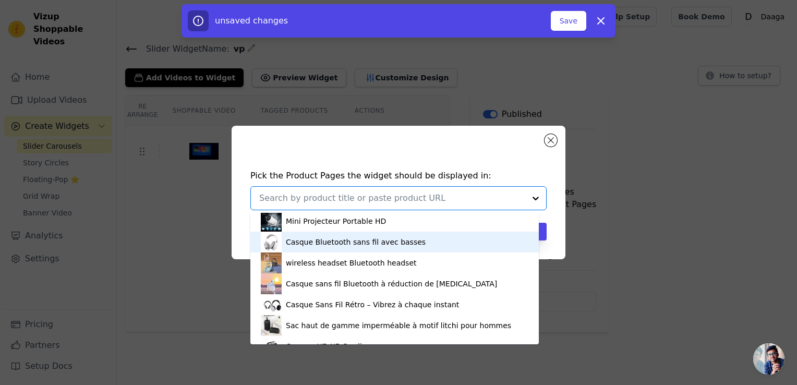
scroll to position [42, 0]
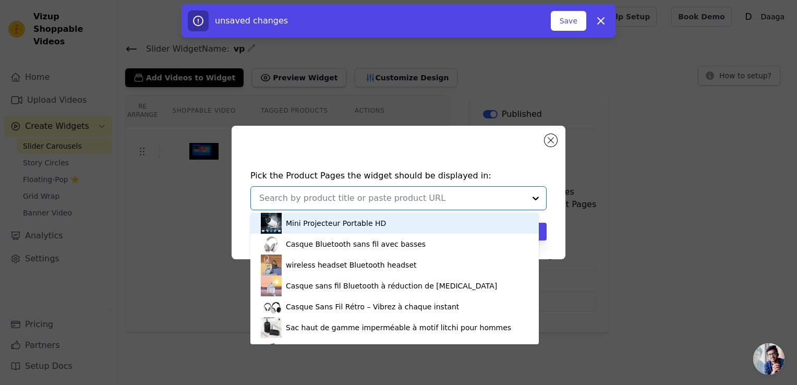
click at [317, 218] on div "Mini Projecteur Portable HD" at bounding box center [336, 223] width 100 height 10
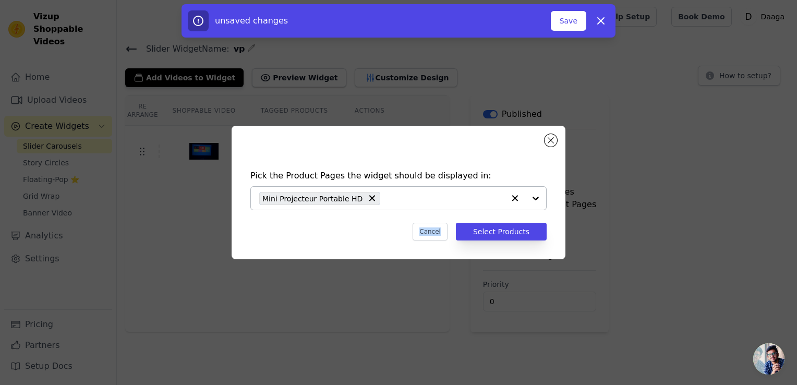
click at [317, 218] on div "Pick the Product Pages the widget should be displayed in: Mini Projecteur Porta…" at bounding box center [398, 205] width 317 height 92
click at [471, 227] on button "Select Products" at bounding box center [501, 232] width 91 height 18
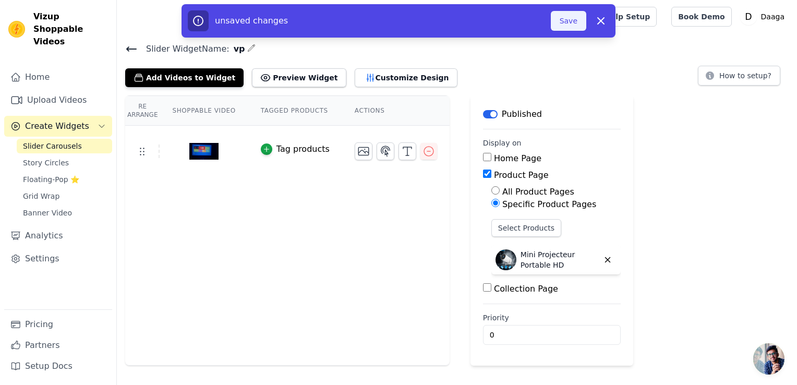
click at [567, 20] on button "Save" at bounding box center [568, 21] width 35 height 20
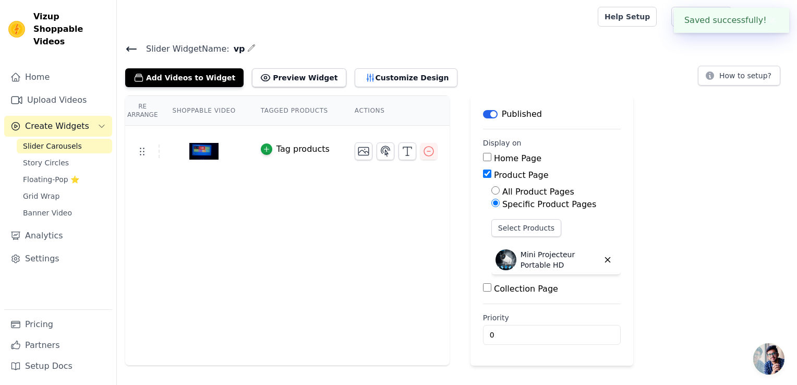
click at [568, 16] on div at bounding box center [355, 16] width 460 height 33
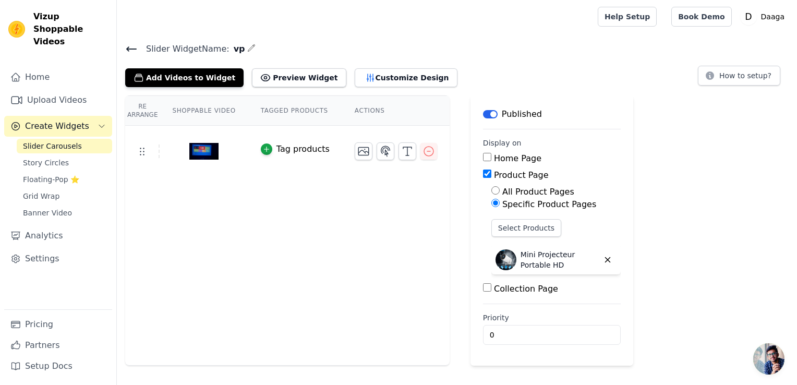
click at [50, 141] on span "Slider Carousels" at bounding box center [52, 146] width 59 height 10
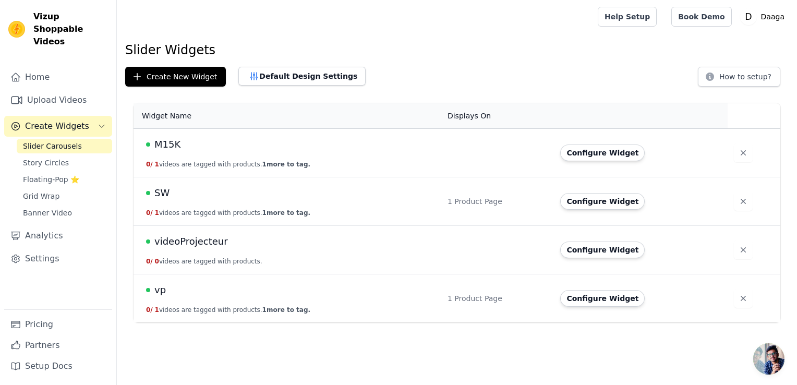
click at [267, 165] on span "1 more to tag." at bounding box center [286, 164] width 48 height 7
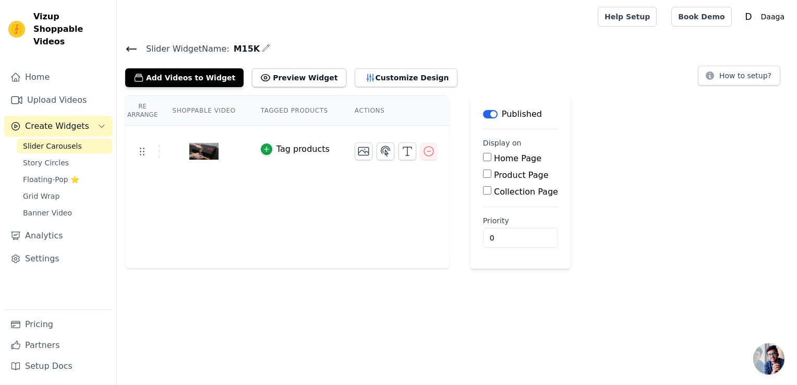
click at [483, 172] on input "Product Page" at bounding box center [487, 173] width 8 height 8
checkbox input "true"
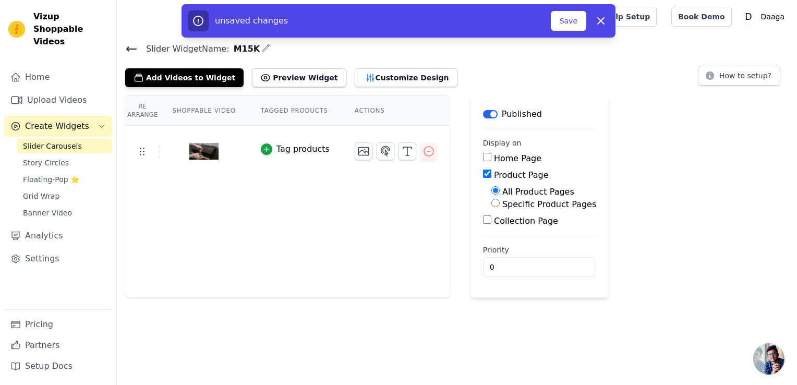
click at [491, 201] on input "Specific Product Pages" at bounding box center [495, 203] width 8 height 8
radio input "true"
click at [494, 229] on button "Select Products" at bounding box center [526, 228] width 70 height 18
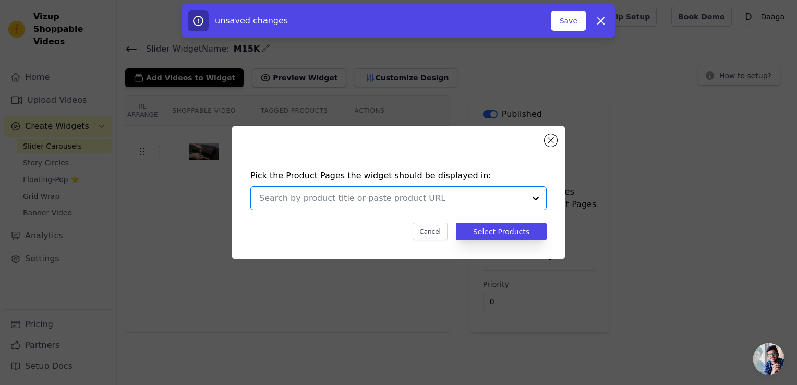
click at [468, 196] on input "text" at bounding box center [392, 198] width 266 height 13
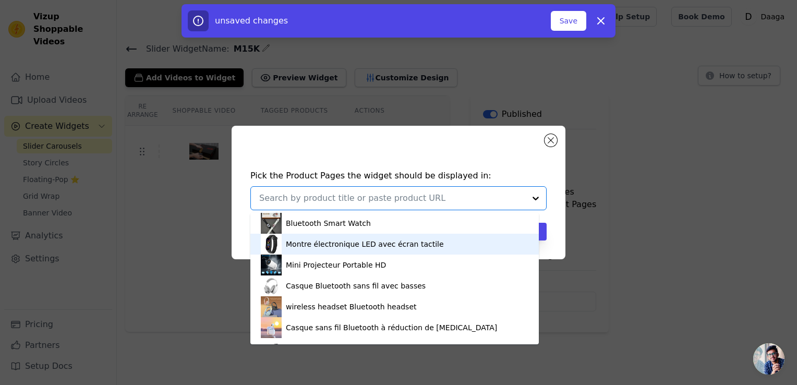
scroll to position [247, 0]
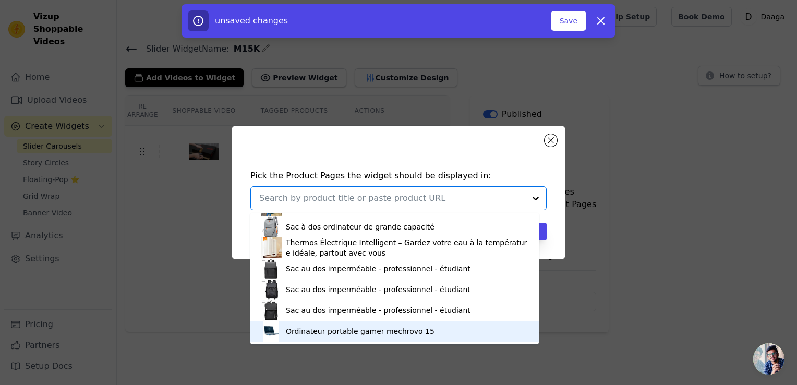
click at [310, 327] on div "Ordinateur portable gamer mechrovo 15" at bounding box center [360, 331] width 149 height 10
click at [310, 327] on div "Pick the Product Pages the widget should be displayed in: Bluetooth Smart Watch…" at bounding box center [398, 192] width 797 height 385
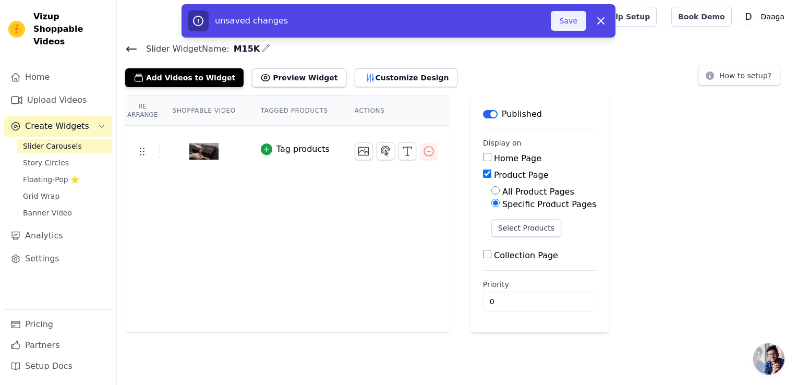
click at [569, 22] on button "Save" at bounding box center [568, 21] width 35 height 20
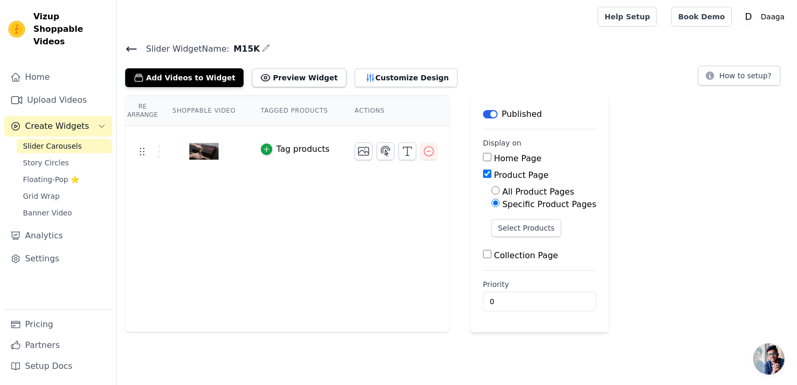
click at [67, 141] on span "Slider Carousels" at bounding box center [52, 146] width 59 height 10
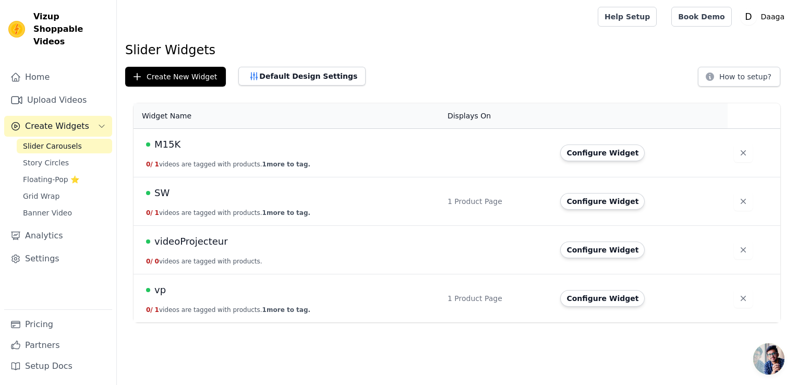
click at [206, 141] on div "M15K" at bounding box center [290, 144] width 289 height 15
click at [181, 153] on td "M15K 0 / 1 videos are tagged with products. 1 more to tag." at bounding box center [287, 153] width 308 height 48
click at [177, 163] on button "0 / 1 videos are tagged with products. 1 more to tag." at bounding box center [228, 164] width 164 height 8
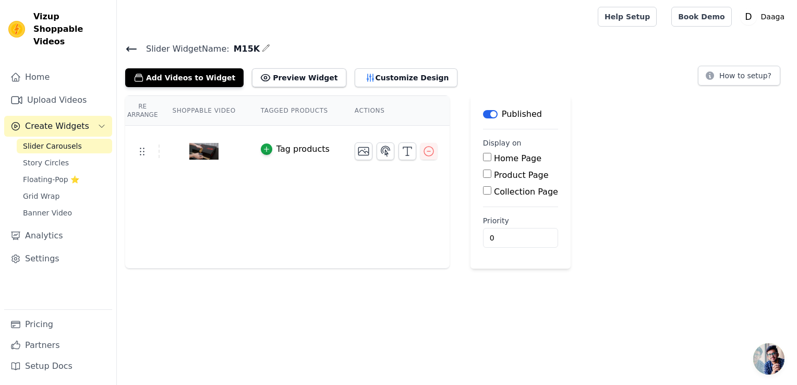
click at [483, 174] on input "Product Page" at bounding box center [487, 173] width 8 height 8
checkbox input "true"
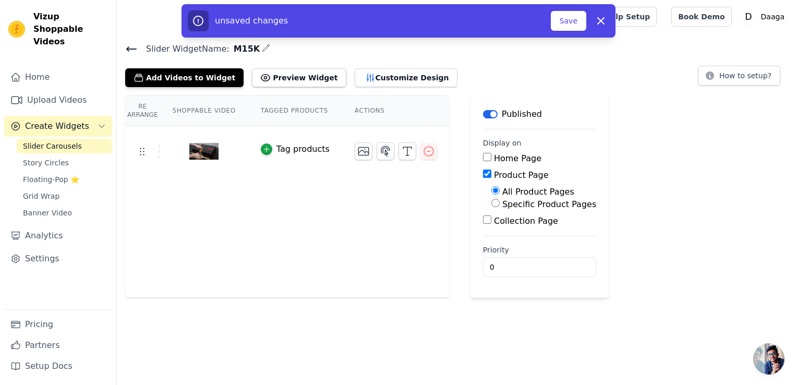
click at [491, 206] on input "Specific Product Pages" at bounding box center [495, 203] width 8 height 8
radio input "true"
click at [491, 227] on button "Select Products" at bounding box center [526, 228] width 70 height 18
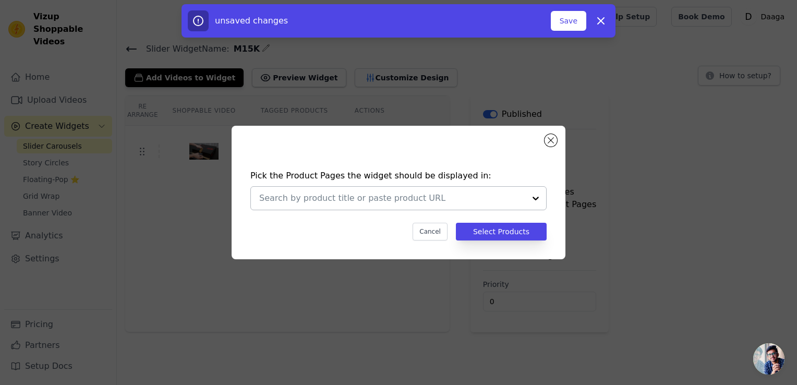
click at [538, 199] on div at bounding box center [535, 198] width 21 height 23
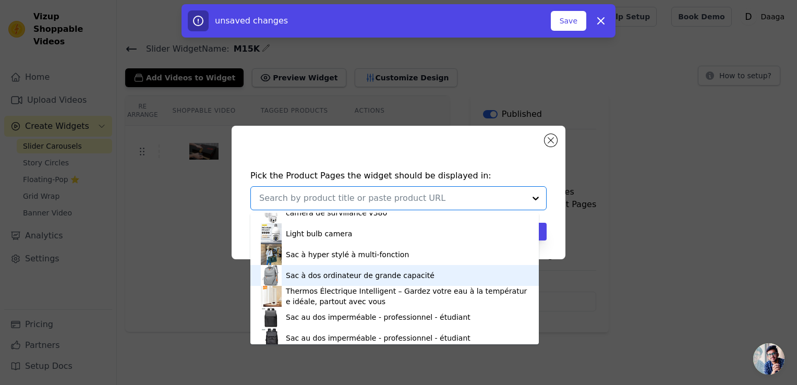
scroll to position [247, 0]
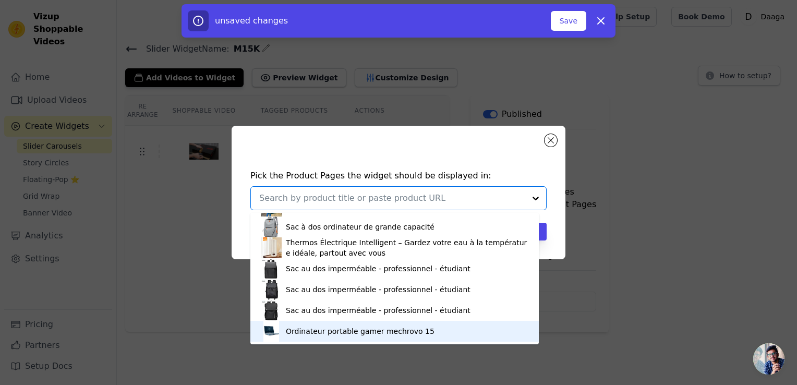
click at [333, 332] on div "Ordinateur portable gamer mechrovo 15" at bounding box center [360, 331] width 149 height 10
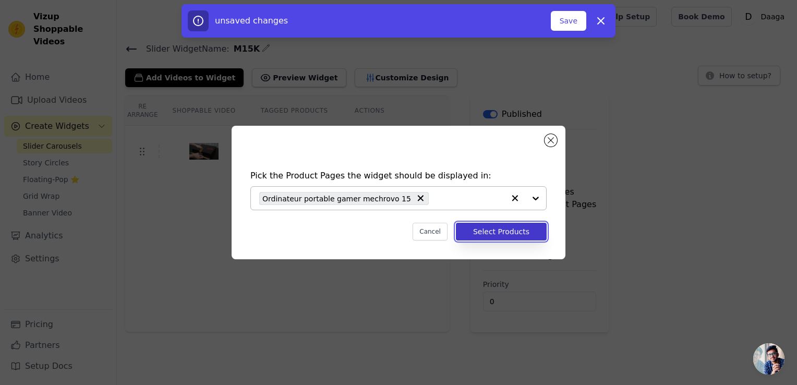
click at [498, 234] on button "Select Products" at bounding box center [501, 232] width 91 height 18
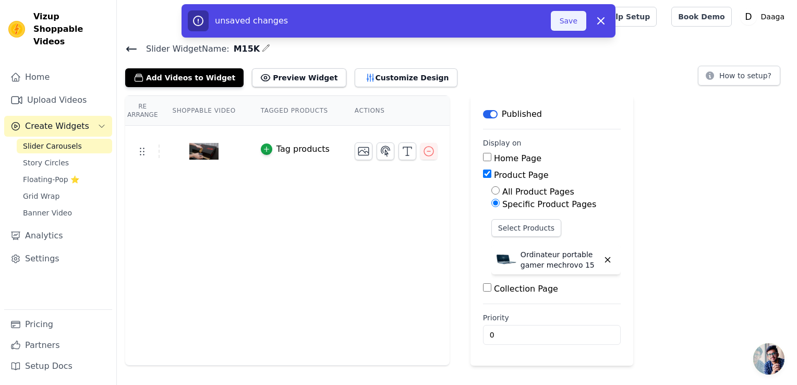
click at [563, 27] on button "Save" at bounding box center [568, 21] width 35 height 20
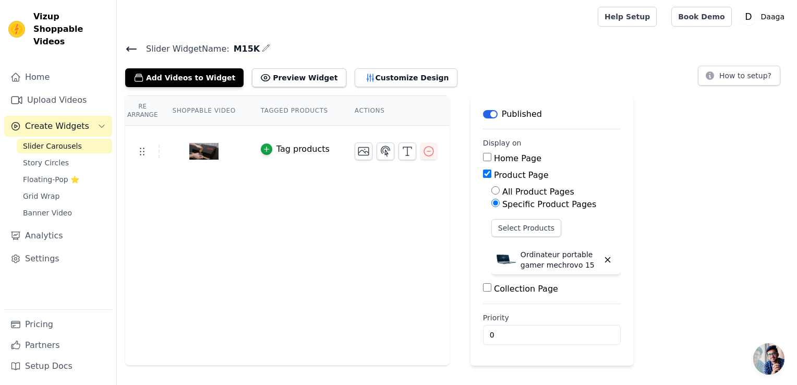
click at [77, 139] on link "Slider Carousels" at bounding box center [64, 146] width 95 height 15
